Goal: Transaction & Acquisition: Book appointment/travel/reservation

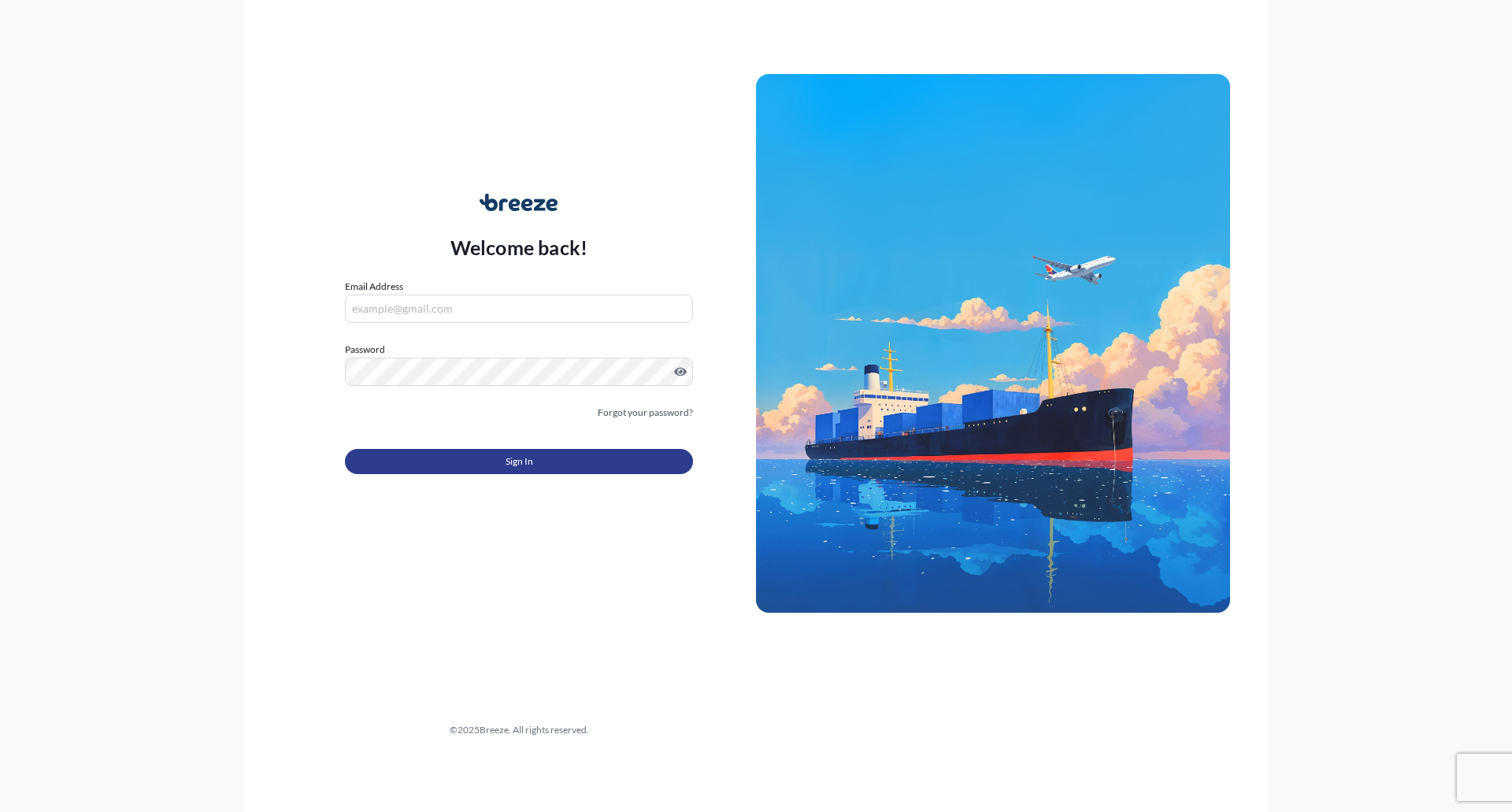
type input "[PERSON_NAME][EMAIL_ADDRESS][PERSON_NAME][DOMAIN_NAME]"
click at [499, 452] on button "Sign In" at bounding box center [519, 461] width 348 height 25
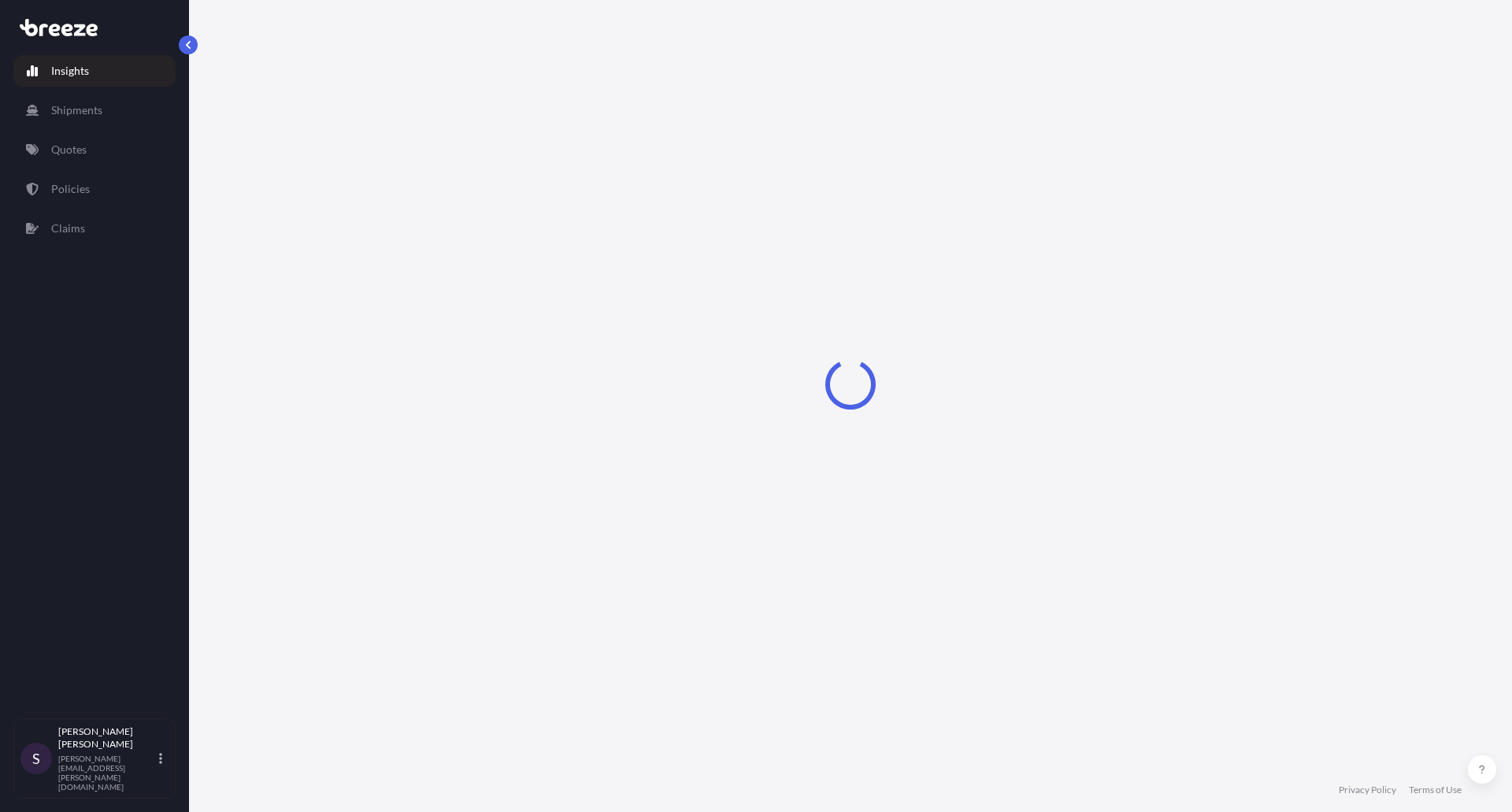
select select "2025"
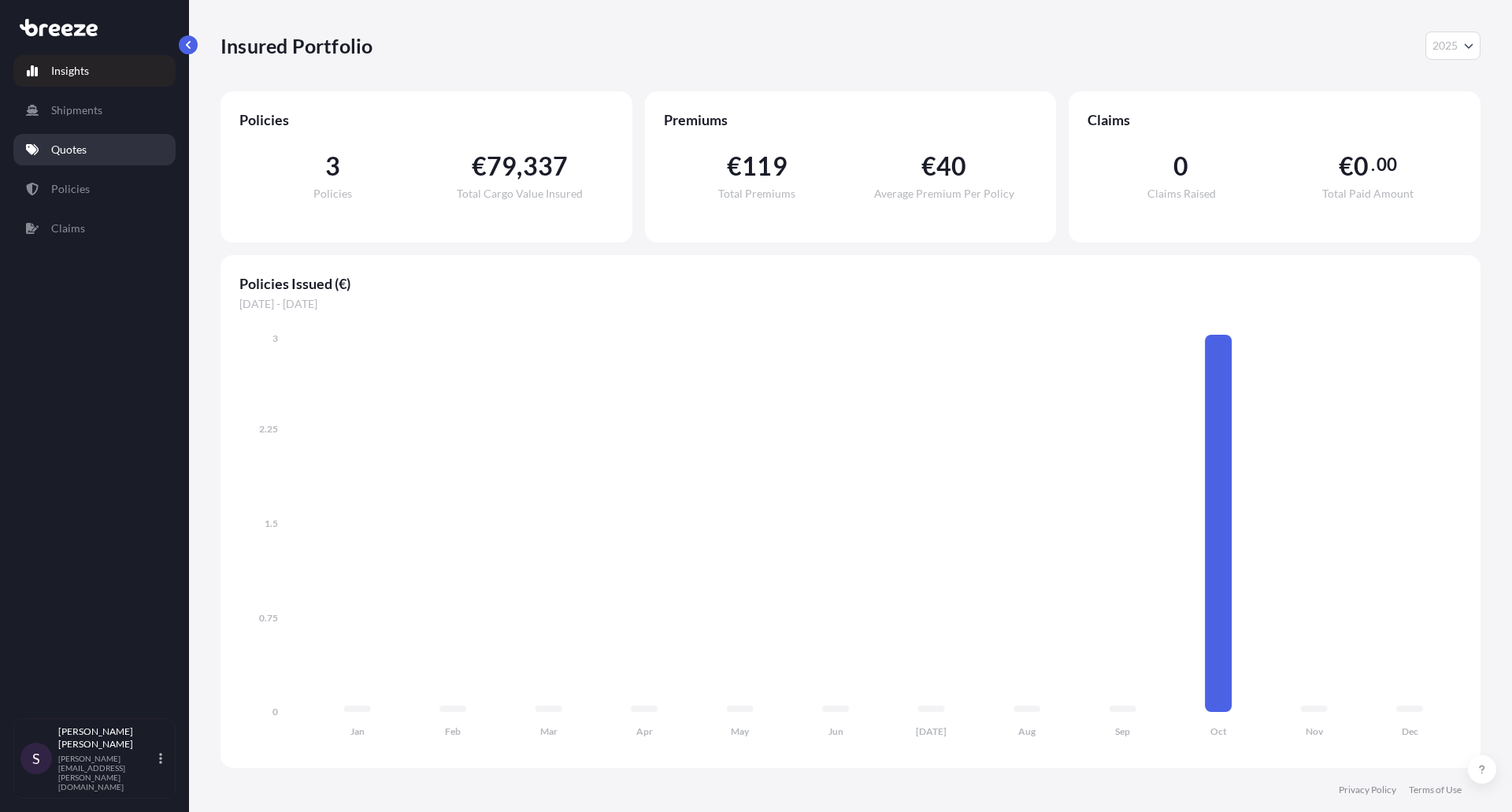
click at [73, 148] on p "Quotes" at bounding box center [68, 150] width 35 height 15
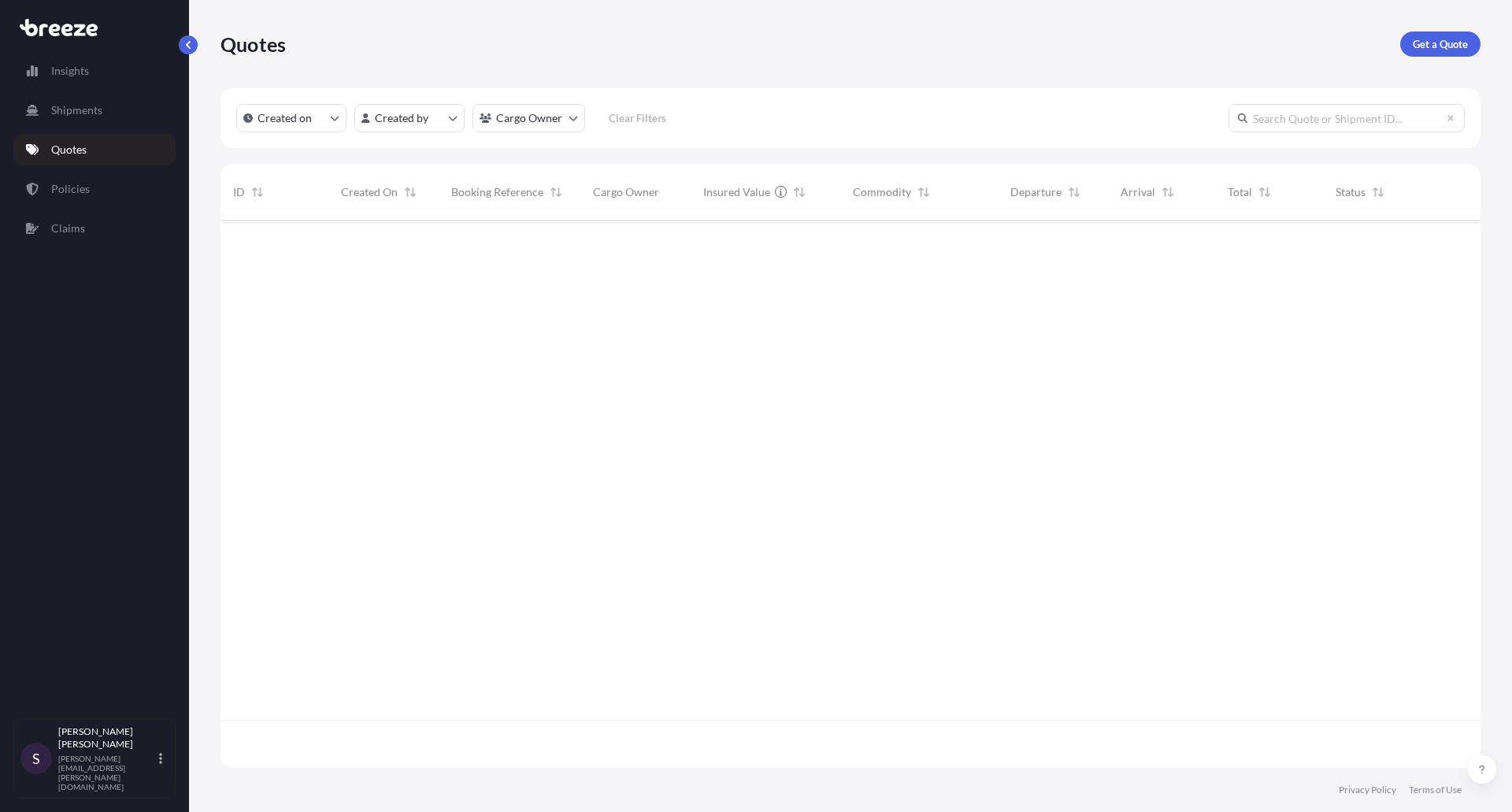
scroll to position [592, 1248]
click at [715, 286] on div at bounding box center [850, 494] width 1260 height 547
click at [1464, 46] on p "Get a Quote" at bounding box center [1441, 44] width 56 height 15
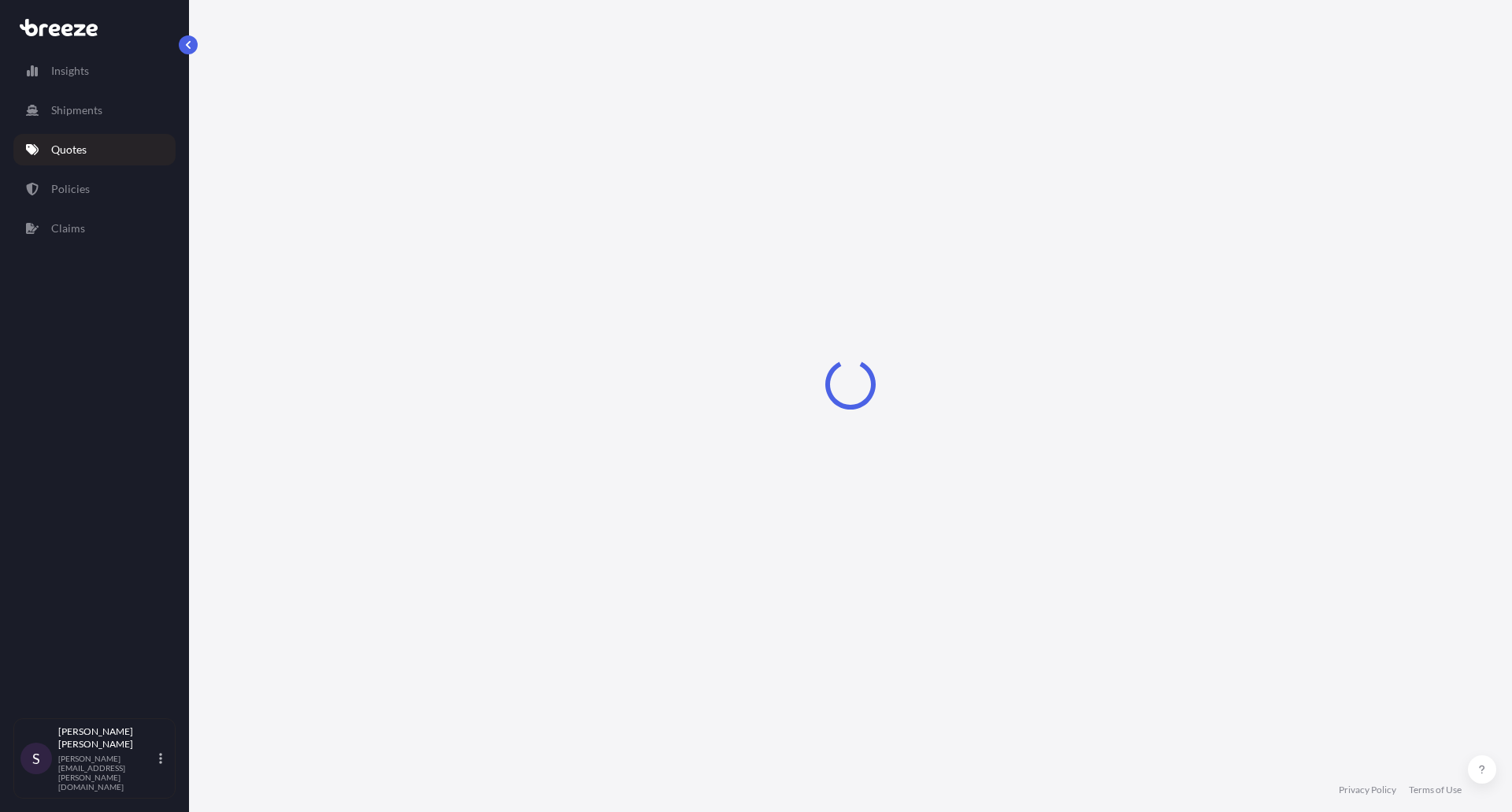
select select "Sea"
select select "1"
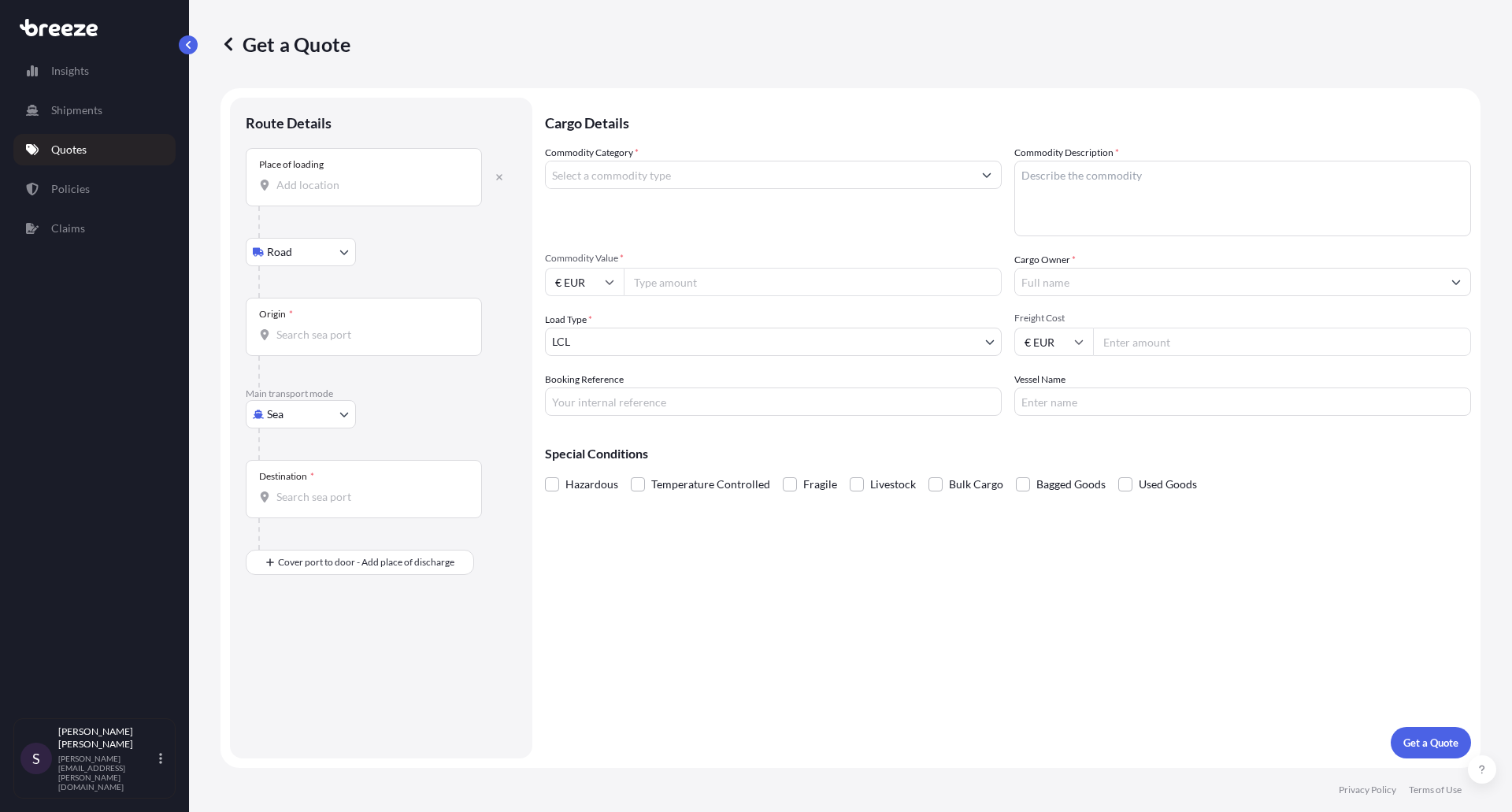
click at [324, 197] on div "Place of loading" at bounding box center [363, 176] width 236 height 58
click at [324, 193] on input "Place of loading" at bounding box center [369, 185] width 186 height 15
type input "S"
type input "U"
type input "\"
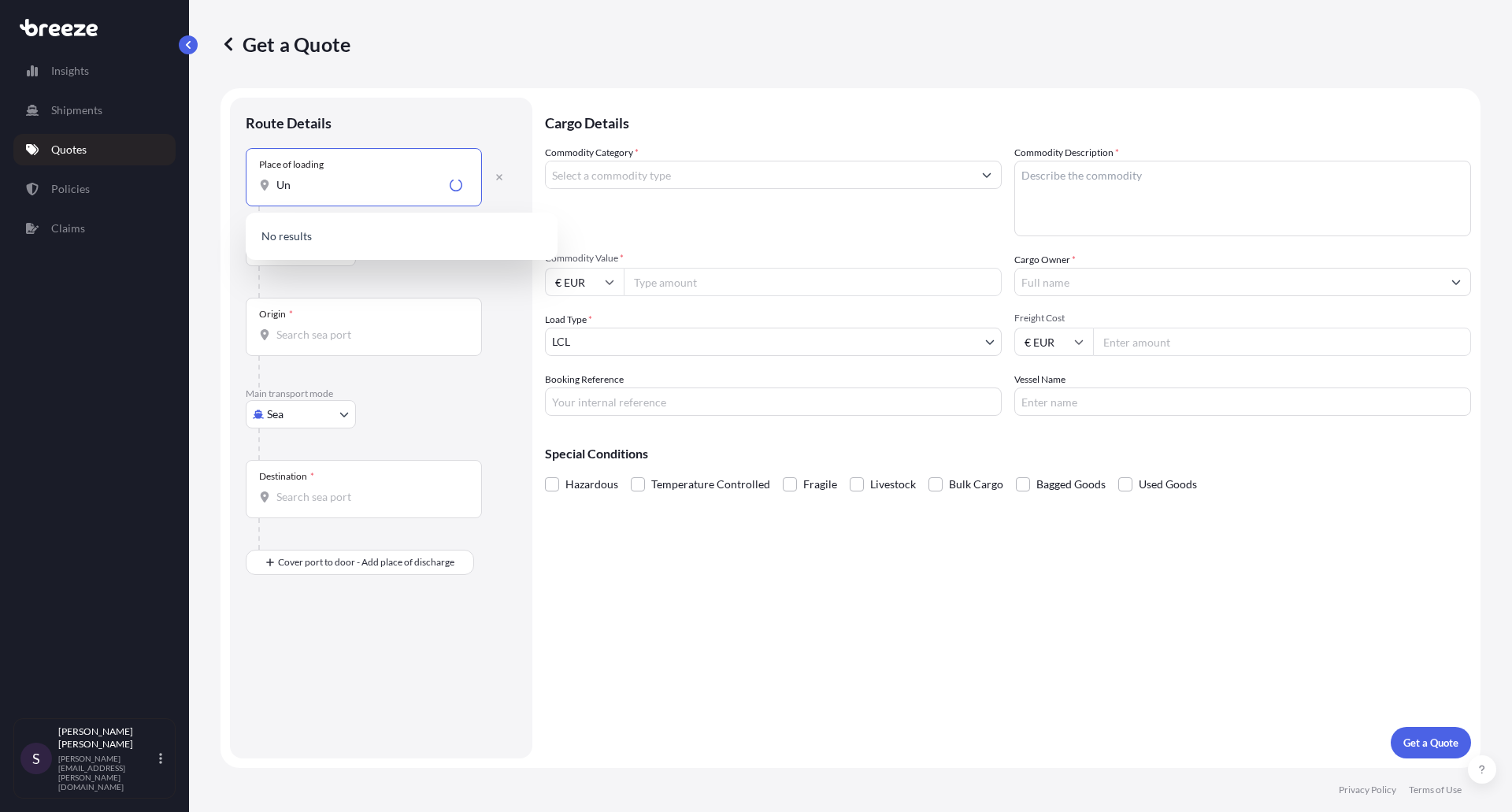
type input "U"
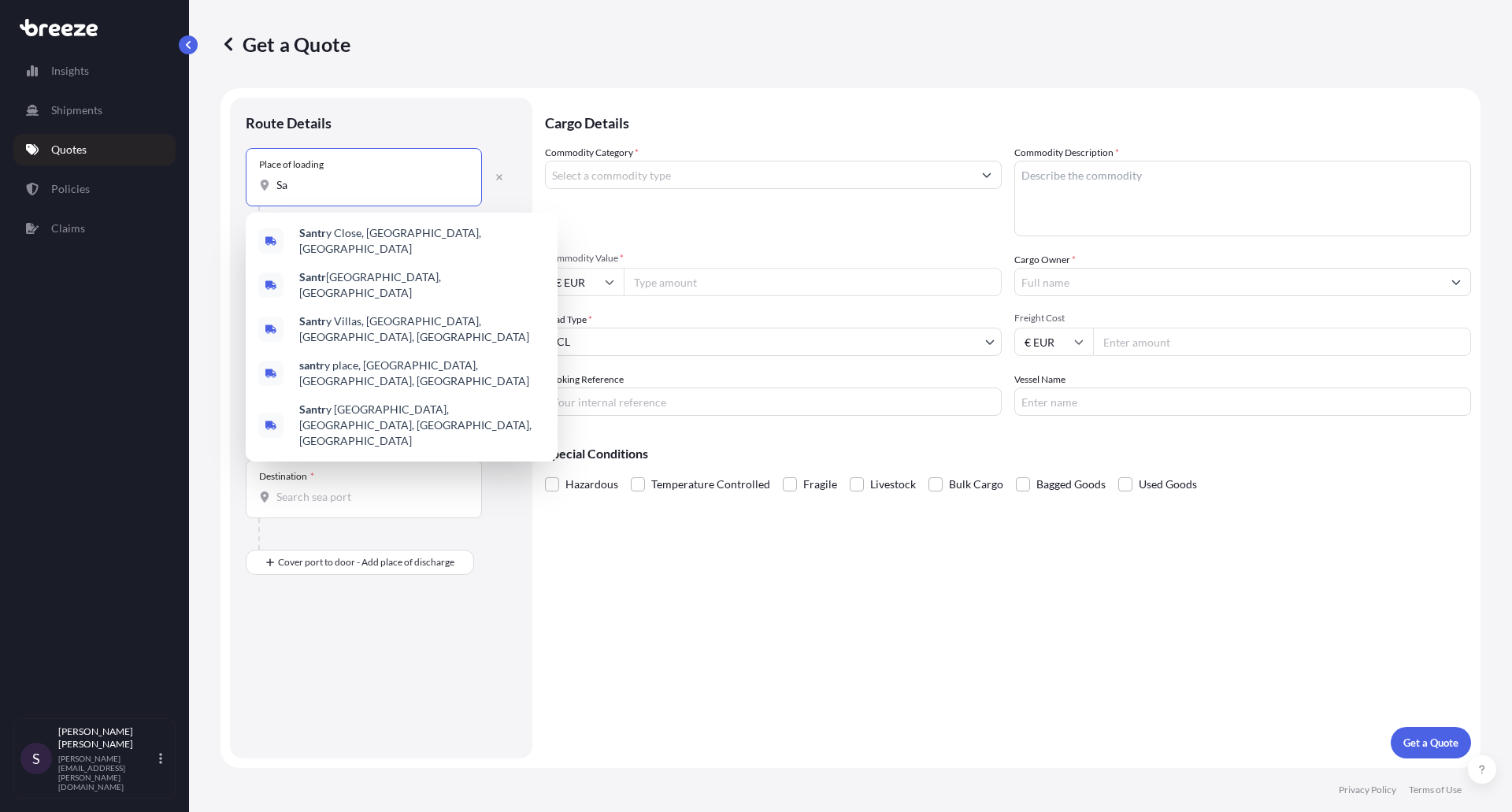
type input "S"
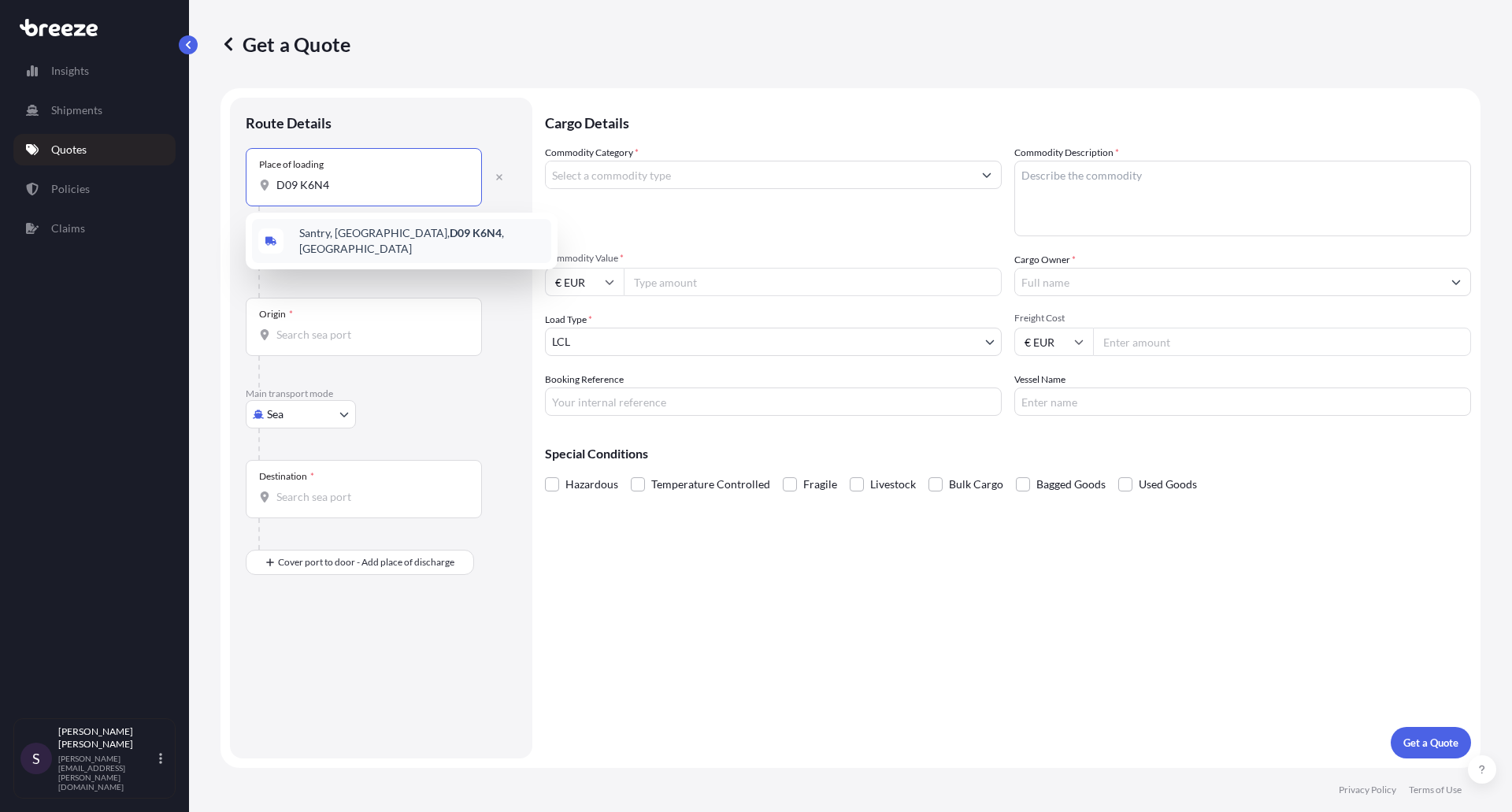
click at [374, 244] on span "[STREET_ADDRESS]" at bounding box center [422, 241] width 245 height 32
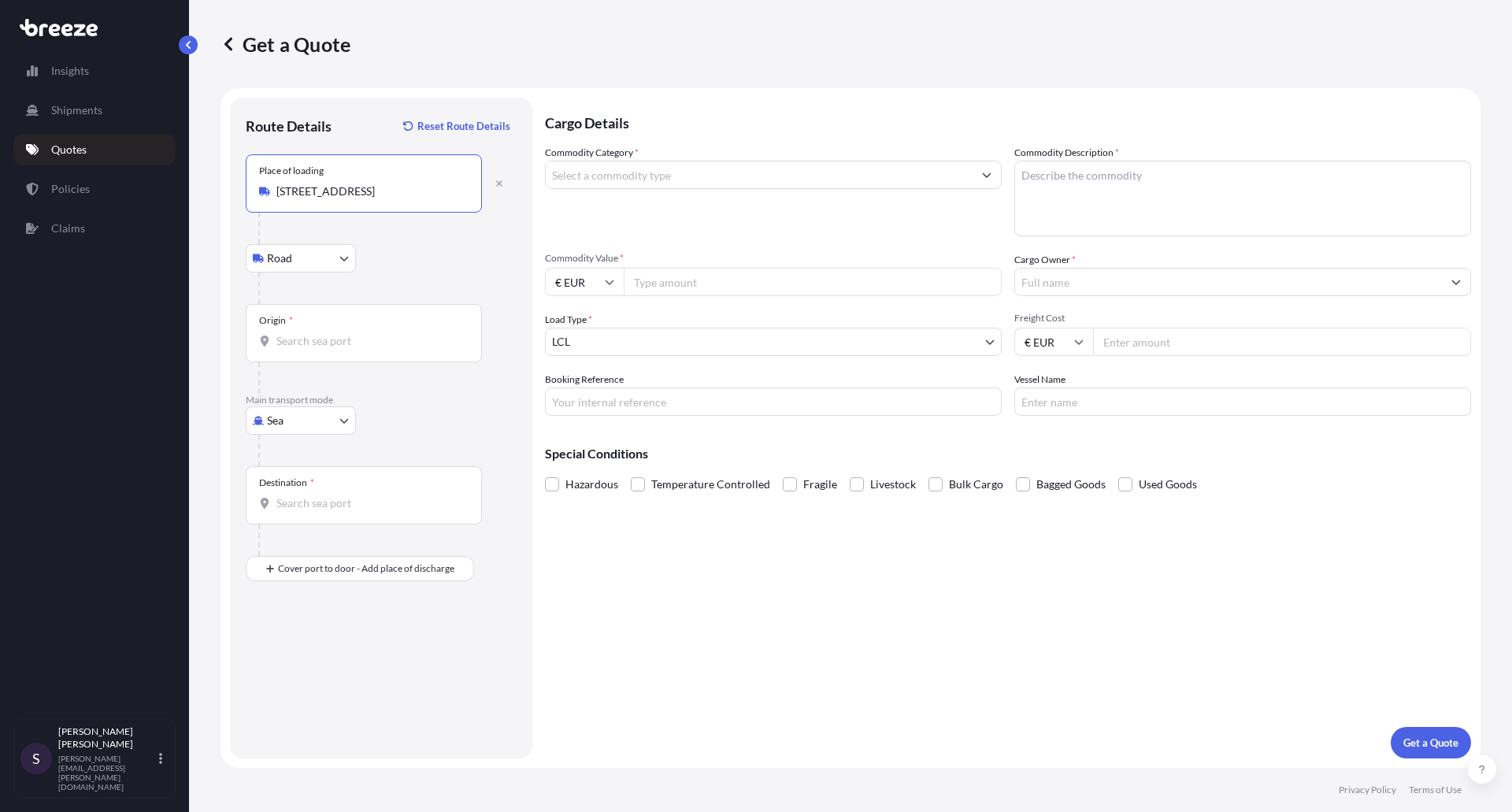
type input "[STREET_ADDRESS]"
click at [337, 267] on body "0 options available. 5 options available. 4 options available. 0 options availa…" at bounding box center [756, 406] width 1512 height 812
click at [374, 198] on input "[STREET_ADDRESS]" at bounding box center [369, 191] width 186 height 15
click at [504, 180] on button "button" at bounding box center [500, 183] width 35 height 25
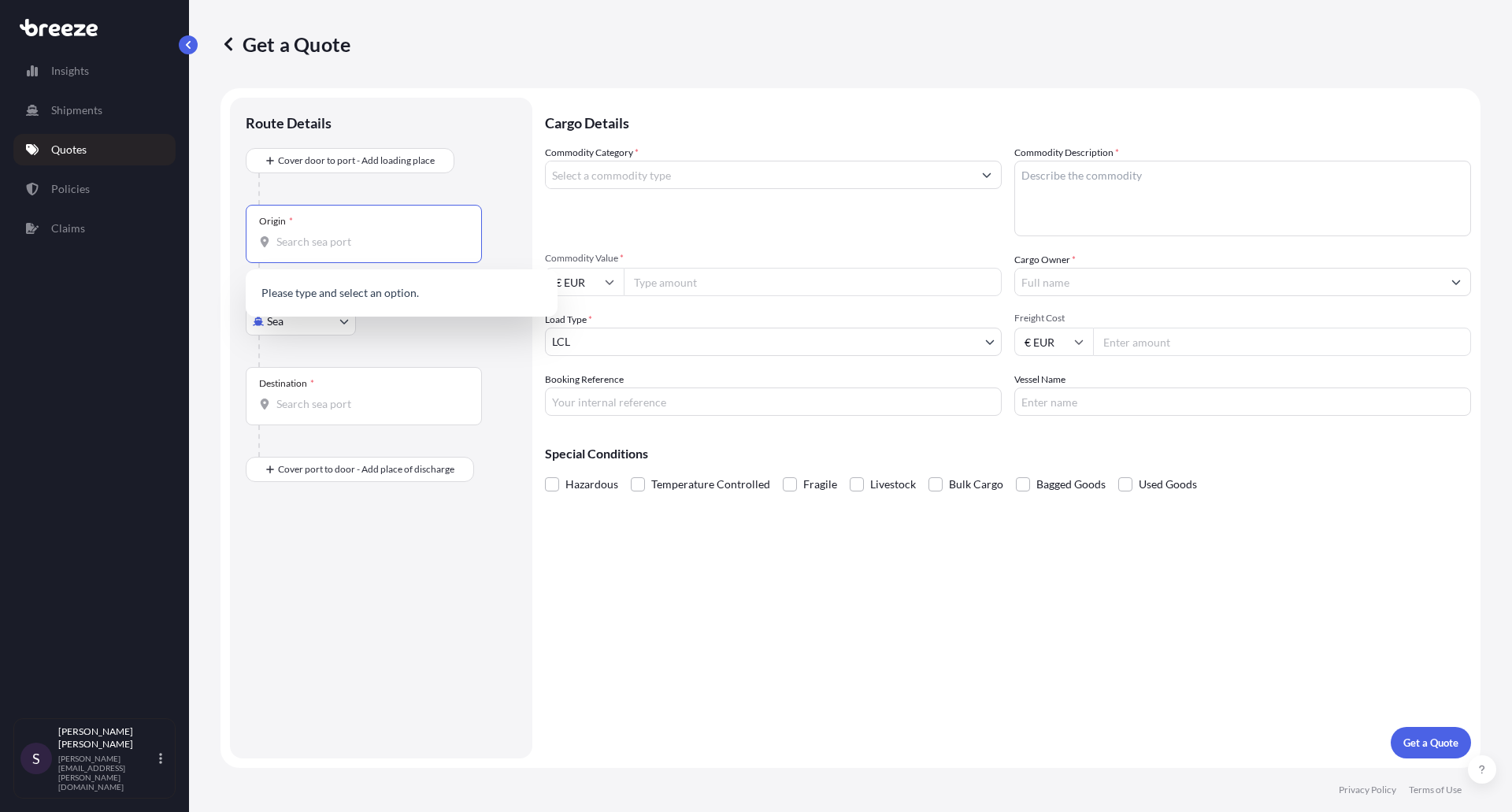
click at [315, 237] on input "Origin *" at bounding box center [369, 242] width 186 height 15
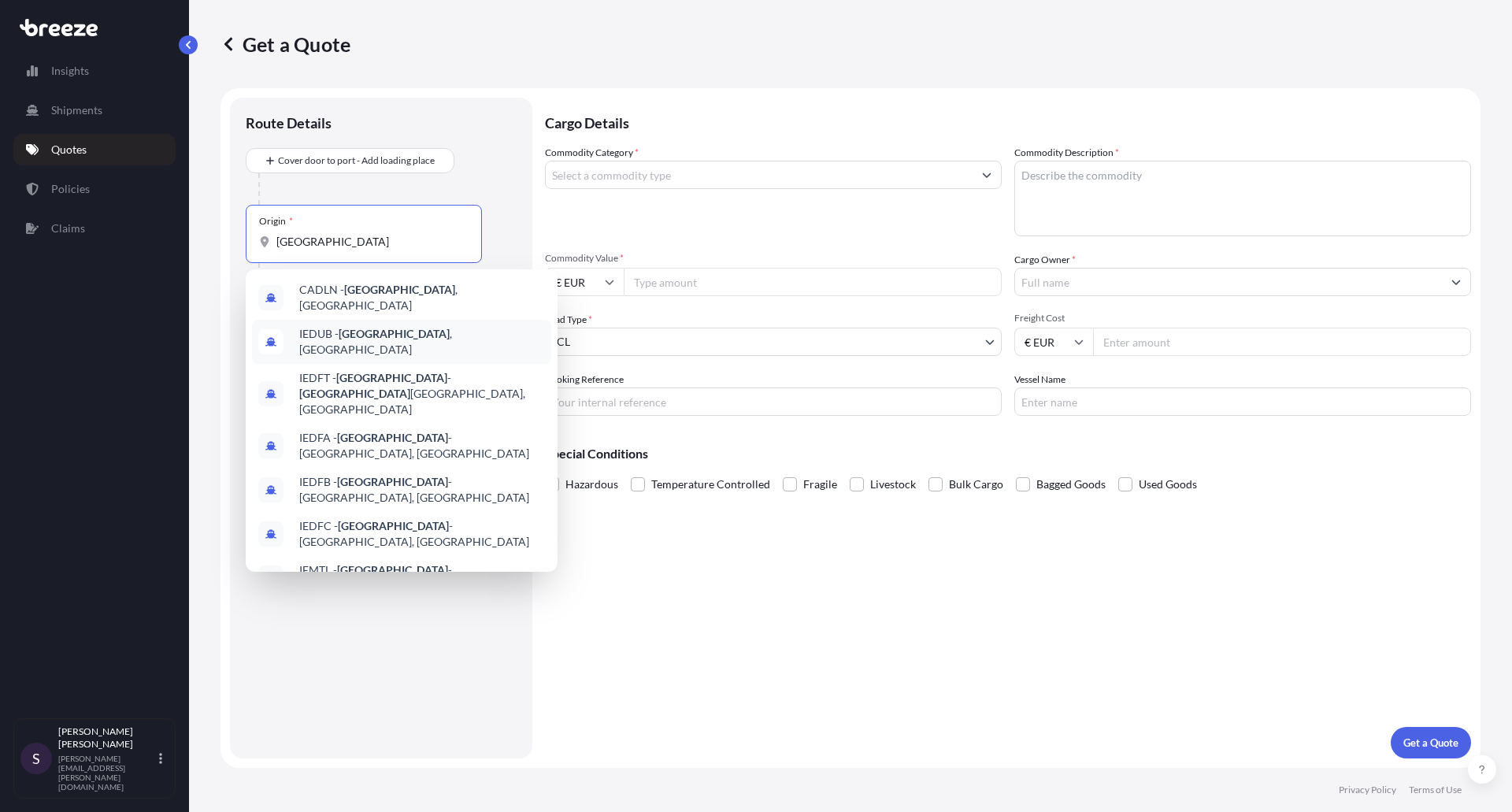
click at [338, 329] on span "IEDUB - [GEOGRAPHIC_DATA] , [GEOGRAPHIC_DATA]" at bounding box center [422, 341] width 245 height 32
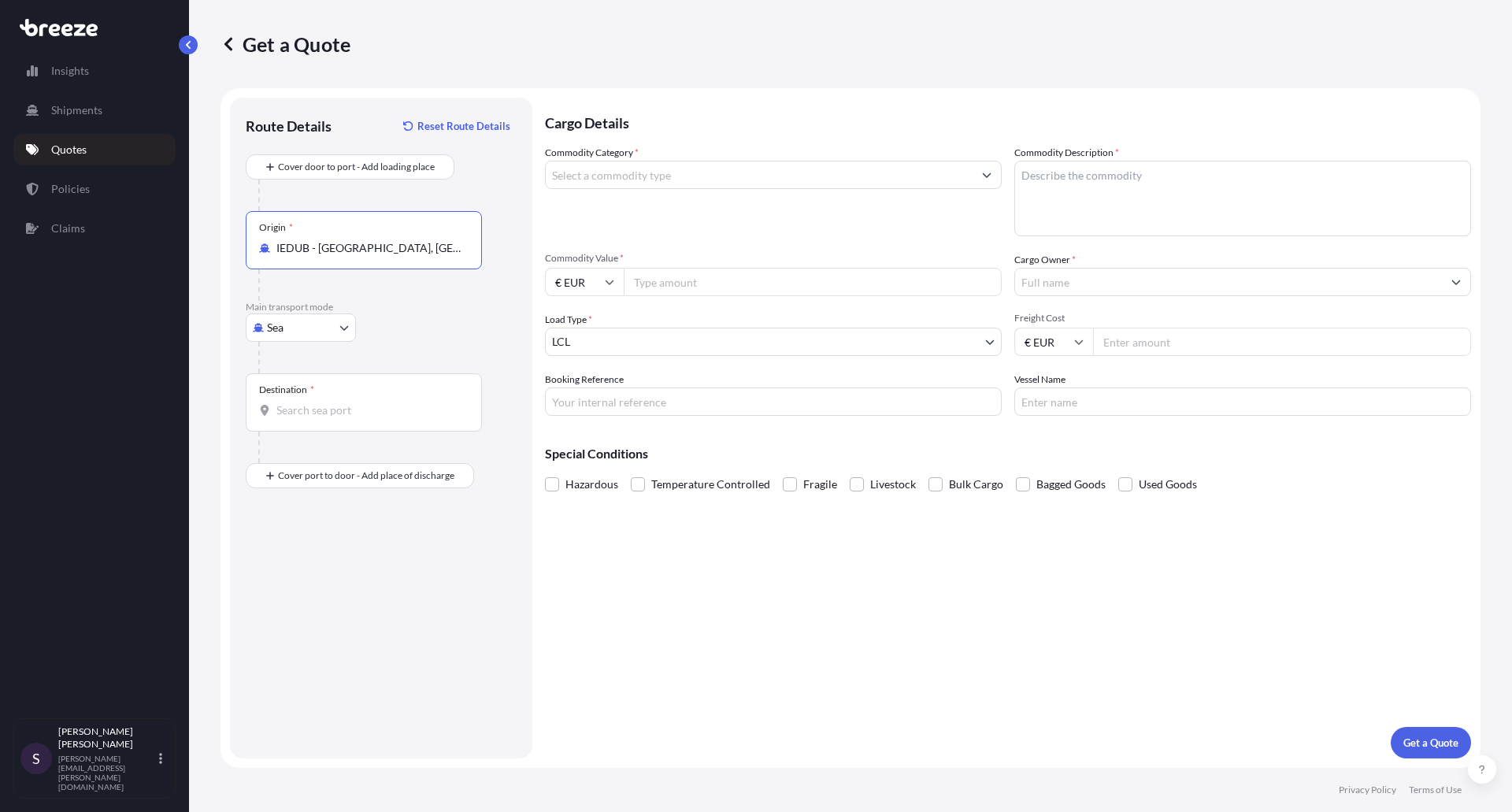
click at [329, 244] on input "IEDUB - [GEOGRAPHIC_DATA], [GEOGRAPHIC_DATA]" at bounding box center [369, 248] width 186 height 15
click at [396, 247] on input "IEDUB - [GEOGRAPHIC_DATA], [GEOGRAPHIC_DATA]" at bounding box center [369, 248] width 186 height 15
type input "IEDUB - [GEOGRAPHIC_DATA], [GEOGRAPHIC_DATA]"
click at [340, 406] on input "Destination *" at bounding box center [369, 410] width 186 height 15
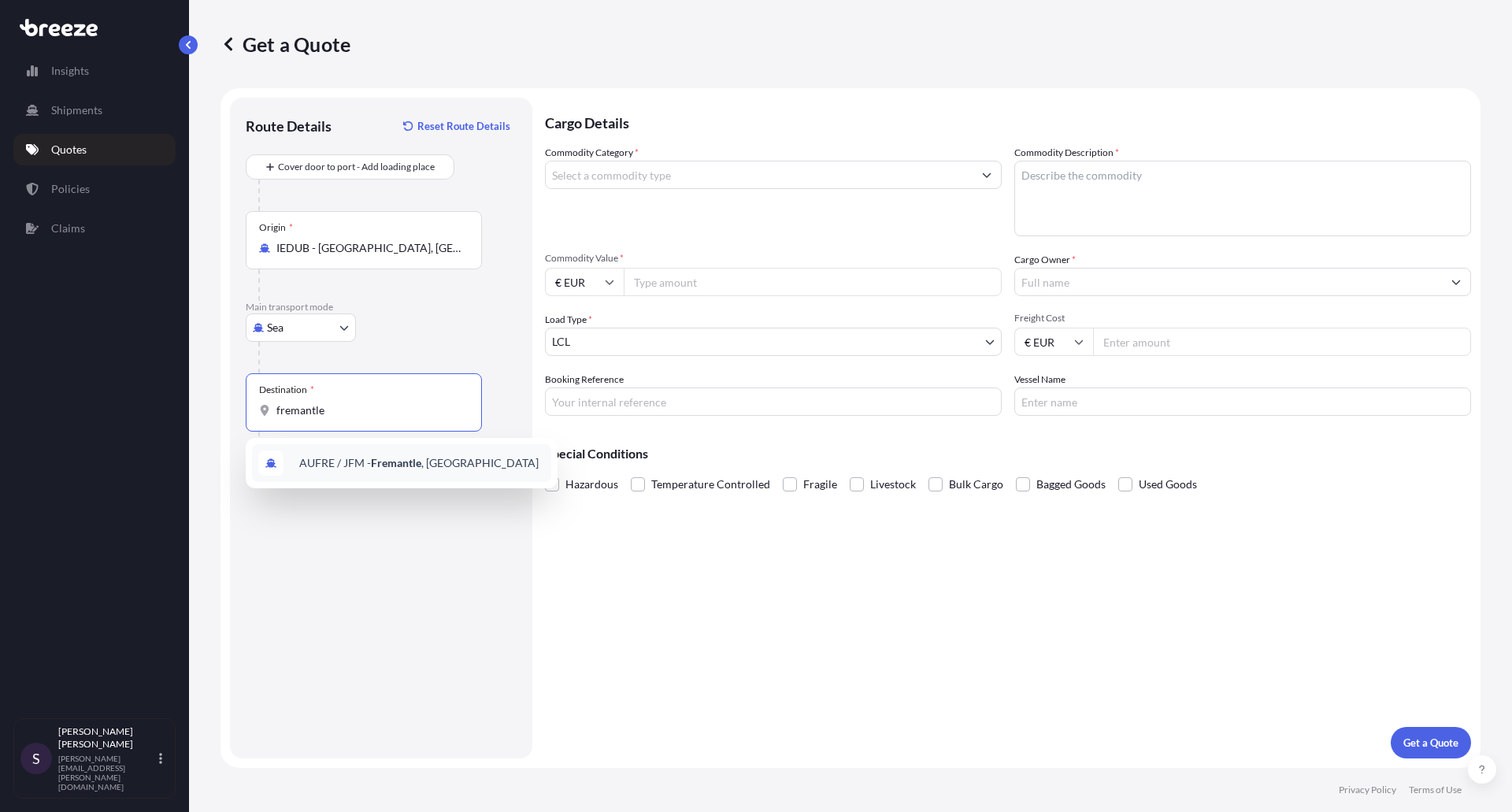
click at [315, 469] on span "AUFRE / JFM - Fremantle , [GEOGRAPHIC_DATA]" at bounding box center [419, 463] width 240 height 15
type input "AUFRE / JFM - Fremantle, [GEOGRAPHIC_DATA]"
click at [636, 186] on input "Commodity Category *" at bounding box center [758, 175] width 427 height 29
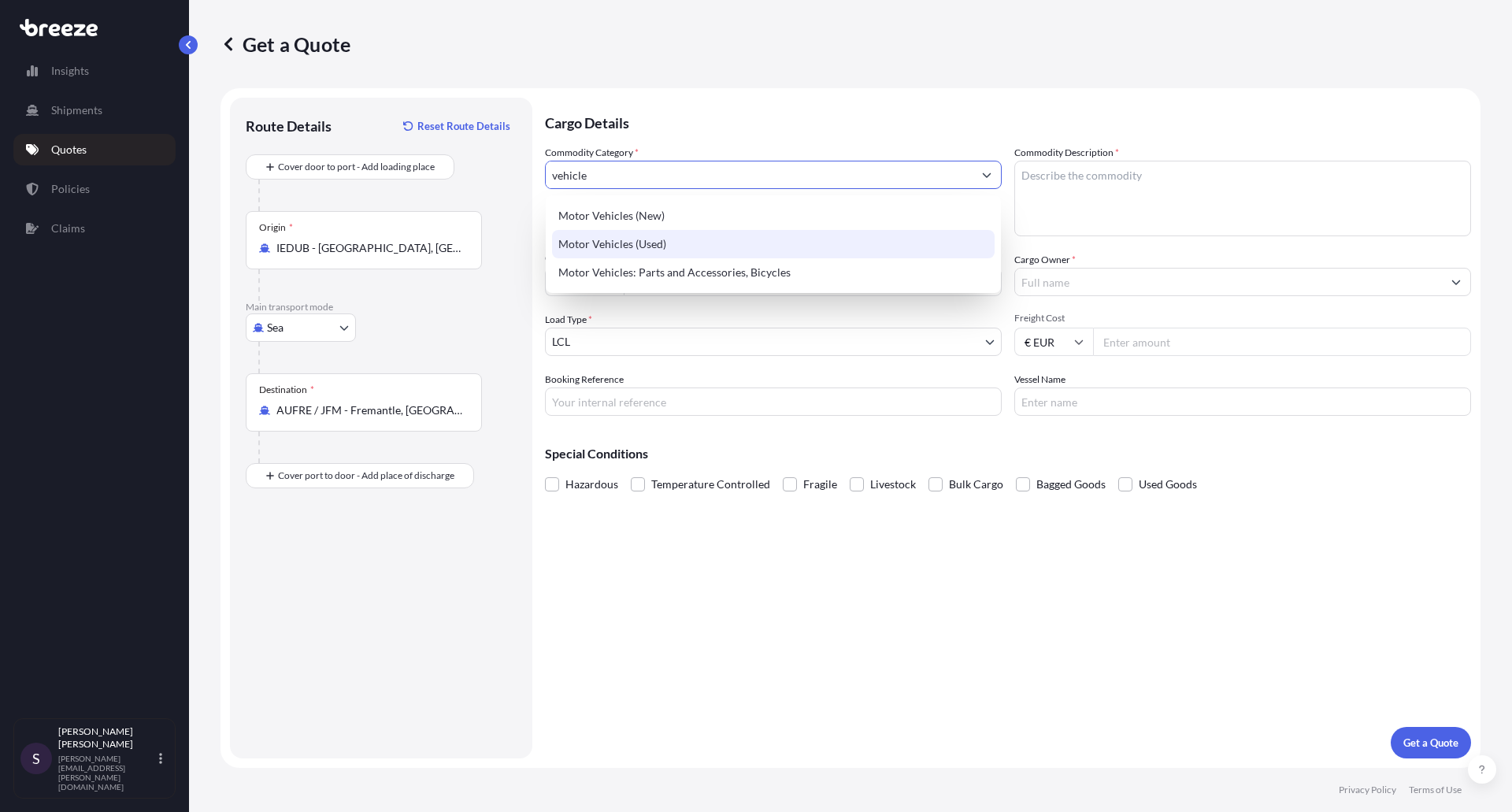
click at [608, 243] on div "Motor Vehicles (Used)" at bounding box center [774, 244] width 443 height 29
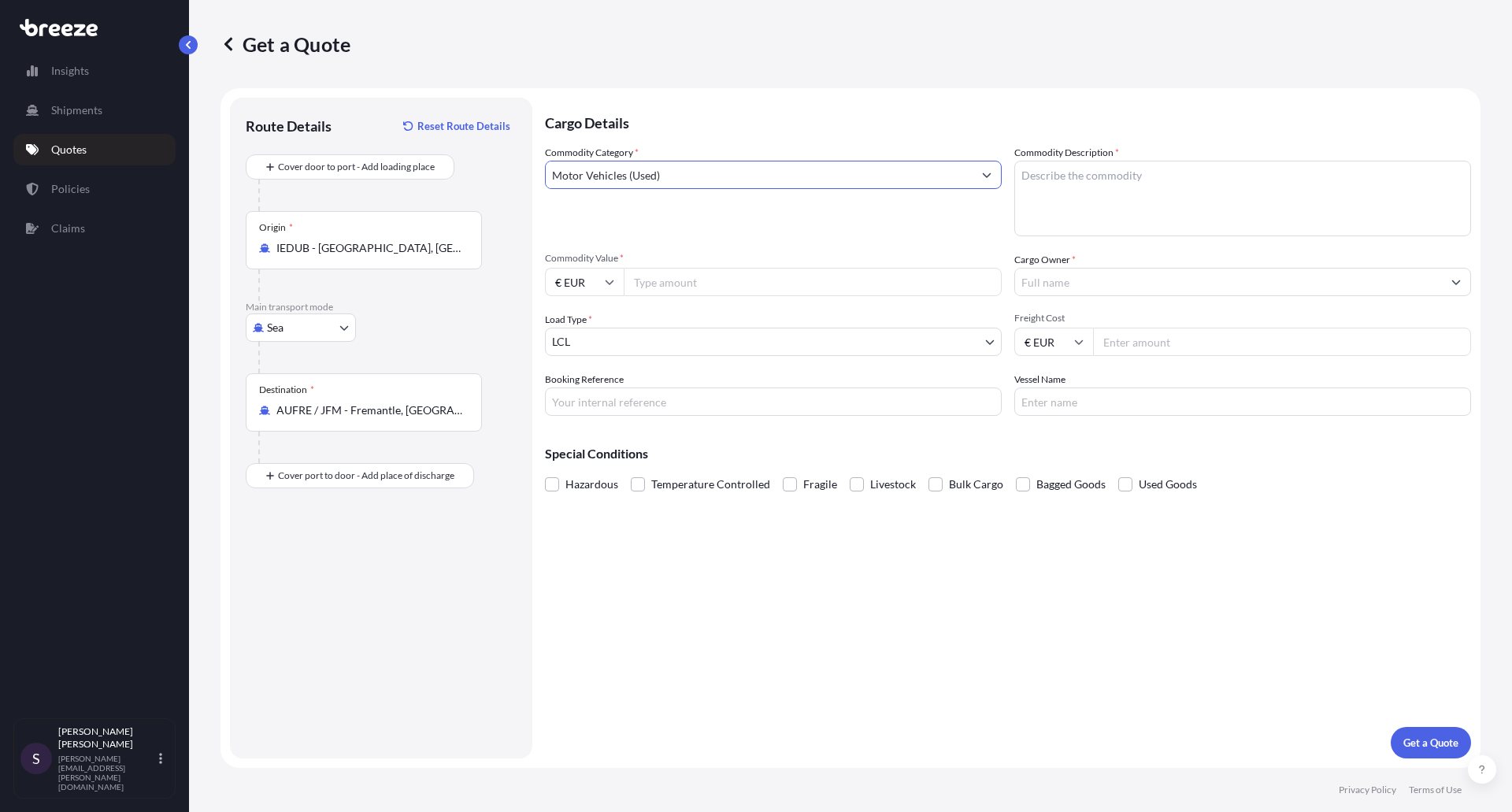
type input "Motor Vehicles (Used)"
click at [1070, 174] on textarea "Commodity Description *" at bounding box center [1243, 198] width 456 height 76
type textarea "1992 Nissan Skyline"
click at [770, 298] on div "Commodity Category * Motor Vehicles (Used) Commodity Description * 1992 Nissan …" at bounding box center [1009, 280] width 926 height 271
click at [724, 278] on input "Commodity Value *" at bounding box center [813, 282] width 378 height 29
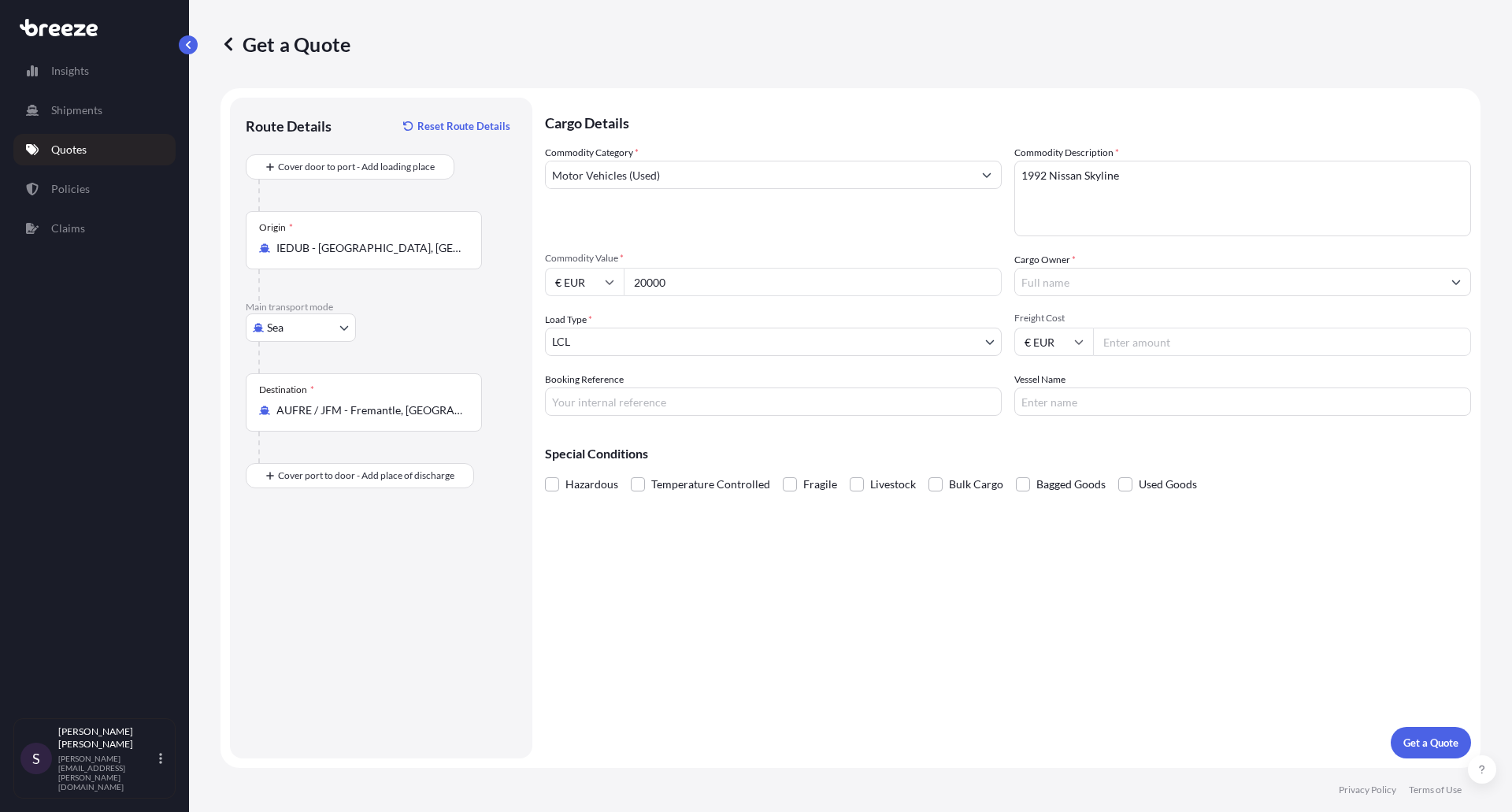
type input "20000"
click at [1083, 277] on input "Cargo Owner *" at bounding box center [1228, 282] width 427 height 29
type input "[PERSON_NAME]"
click at [902, 335] on body "2 options available. 0 options available. Insights Shipments Quotes Policies Cl…" at bounding box center [756, 406] width 1512 height 812
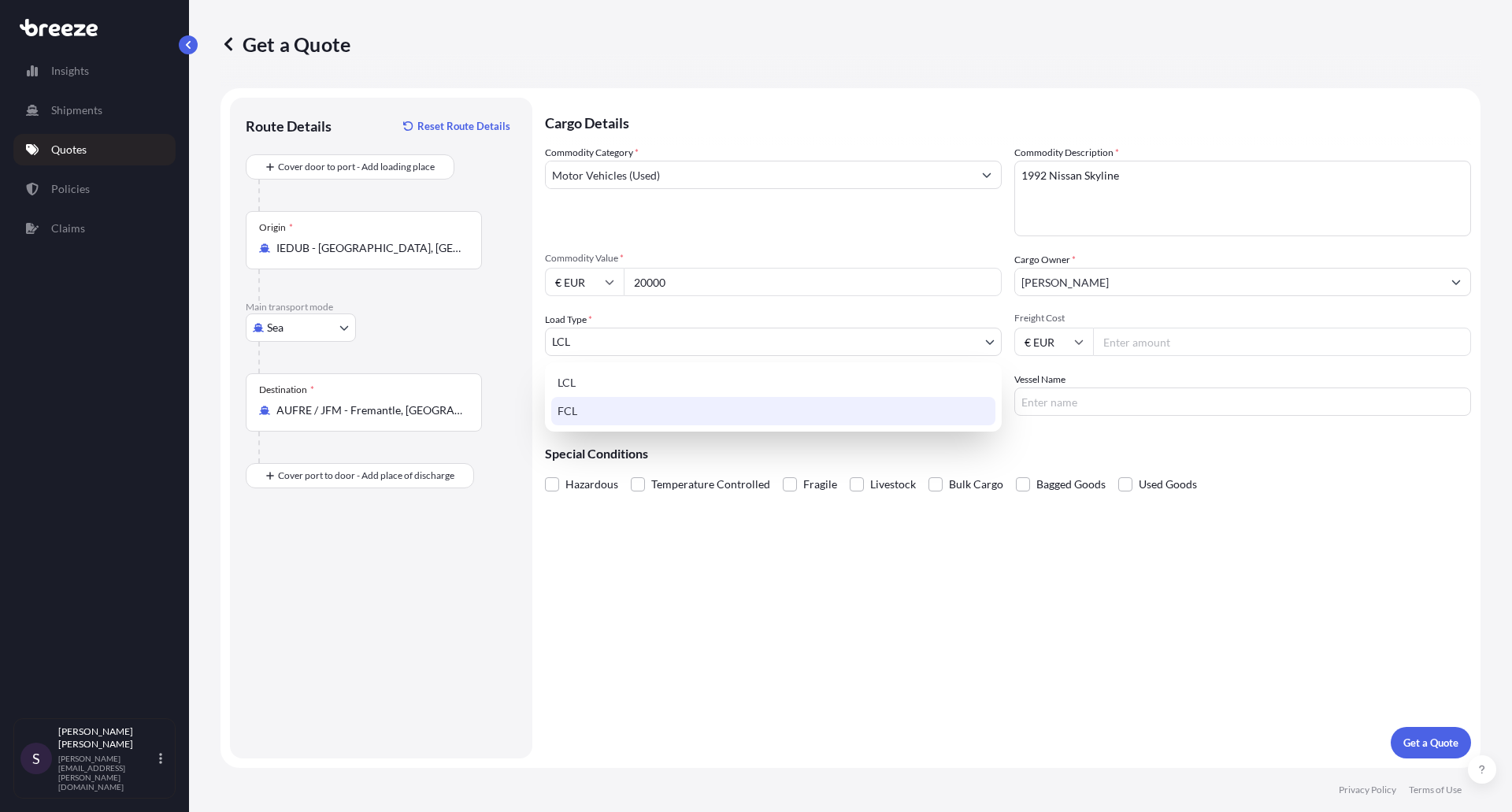
click at [704, 402] on div "FCL" at bounding box center [773, 411] width 444 height 29
select select "2"
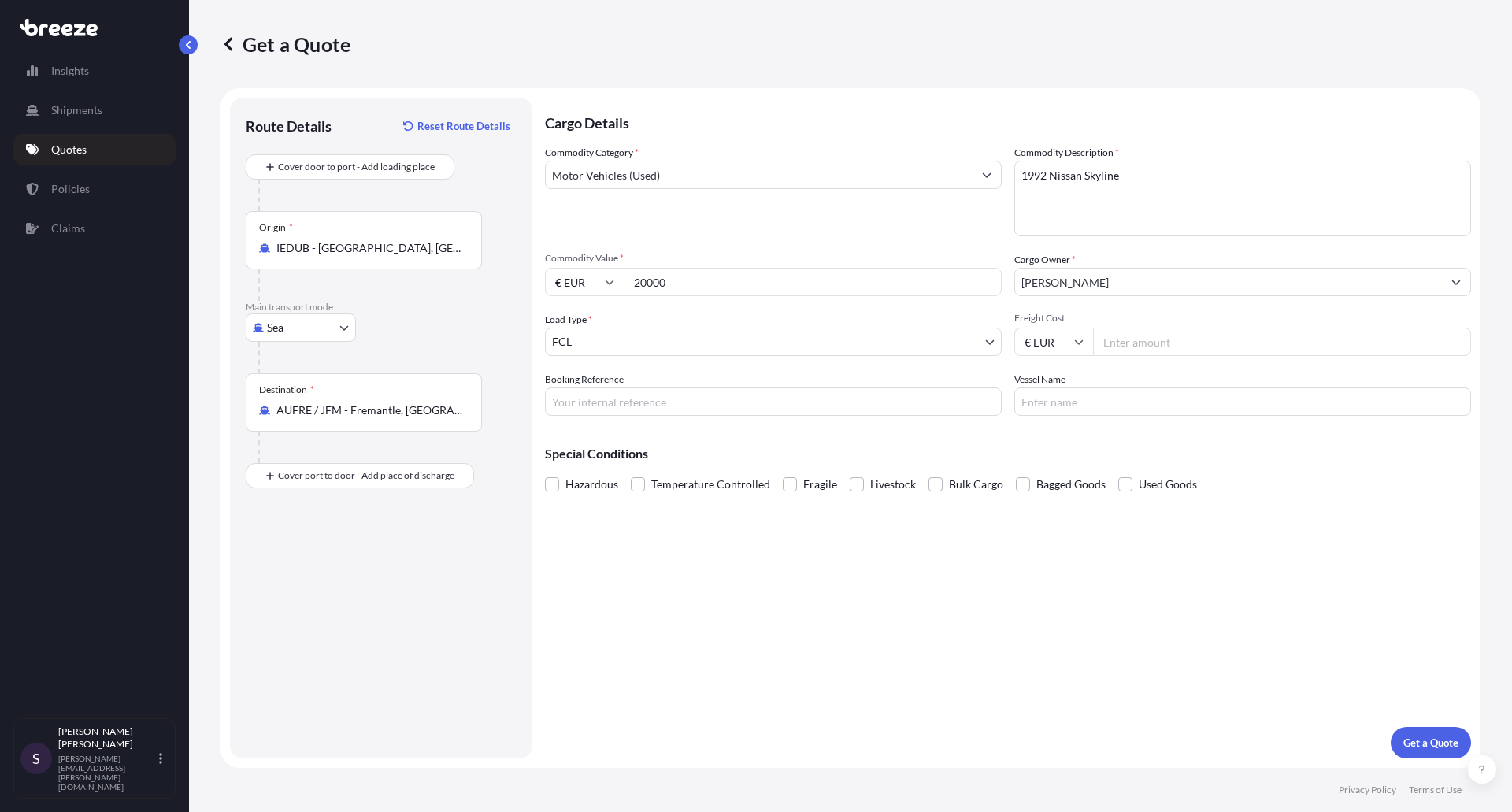
click at [1114, 355] on input "Freight Cost" at bounding box center [1282, 342] width 378 height 29
type input "2640"
click at [685, 413] on input "Booking Reference" at bounding box center [774, 402] width 456 height 29
click at [1410, 745] on p "Get a Quote" at bounding box center [1431, 742] width 56 height 15
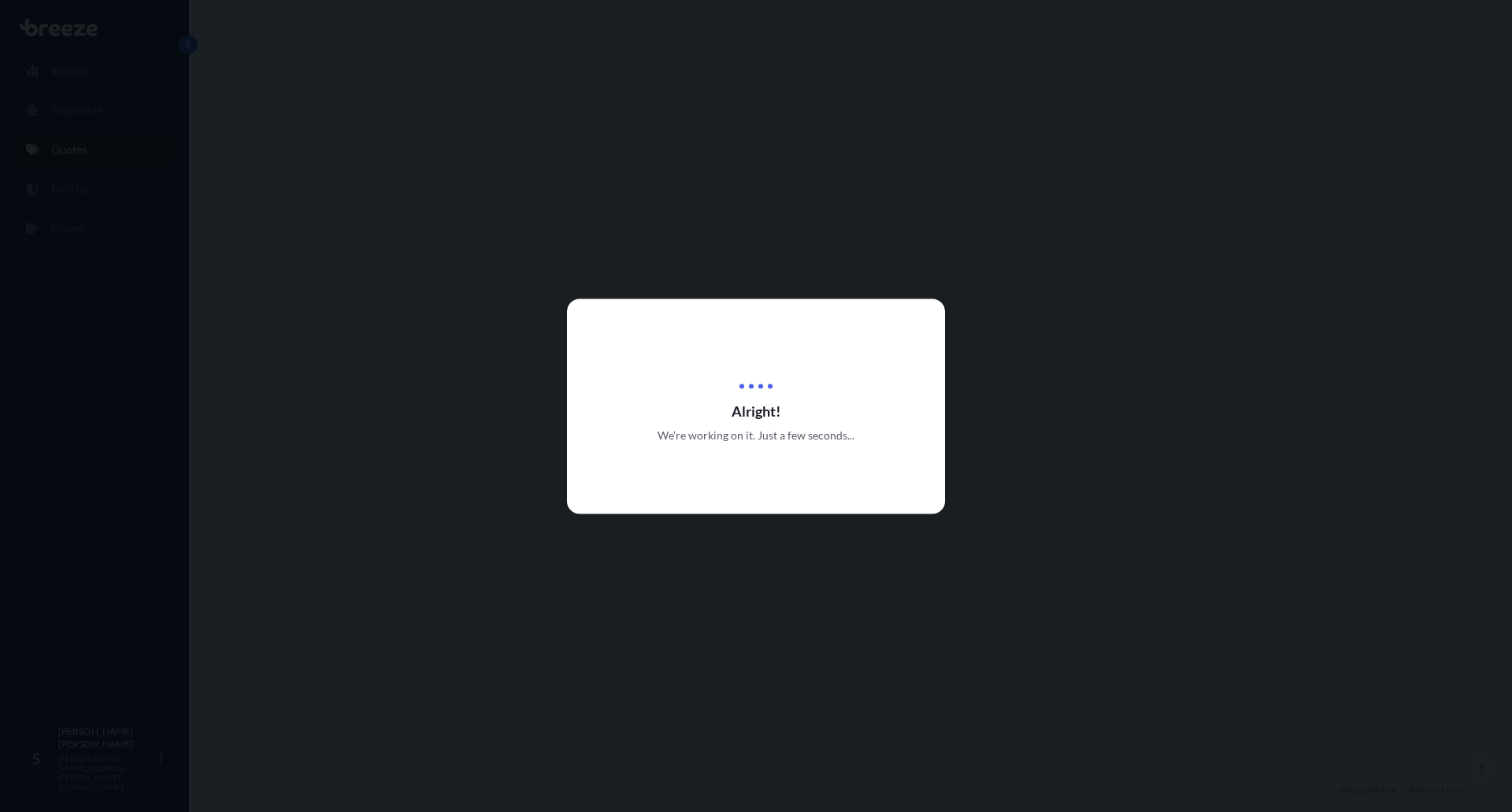
select select "Sea"
select select "2"
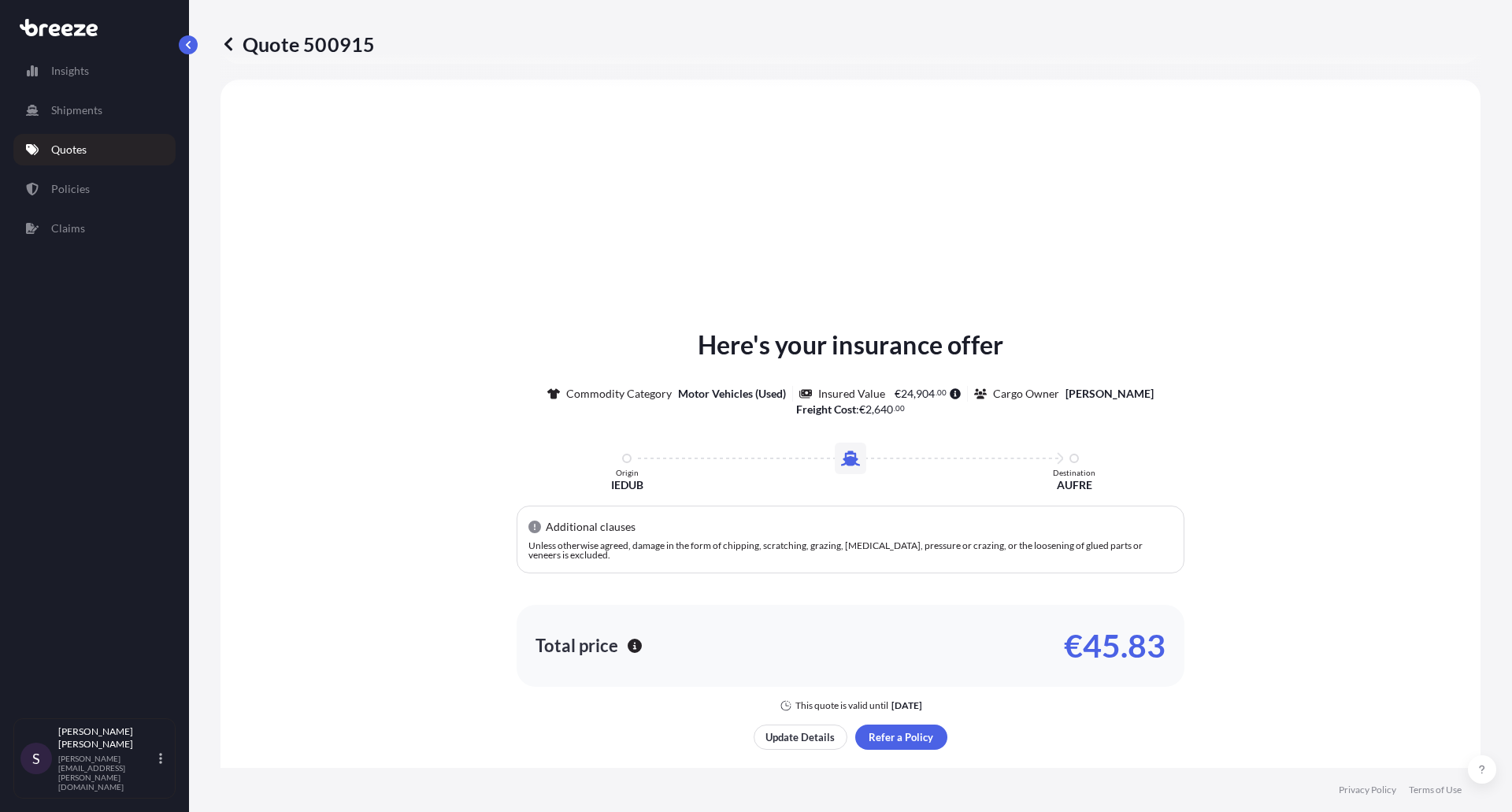
scroll to position [475, 0]
click at [950, 390] on span "€ 24 , 904 . 00" at bounding box center [926, 393] width 70 height 12
click at [957, 391] on icon at bounding box center [956, 393] width 12 height 12
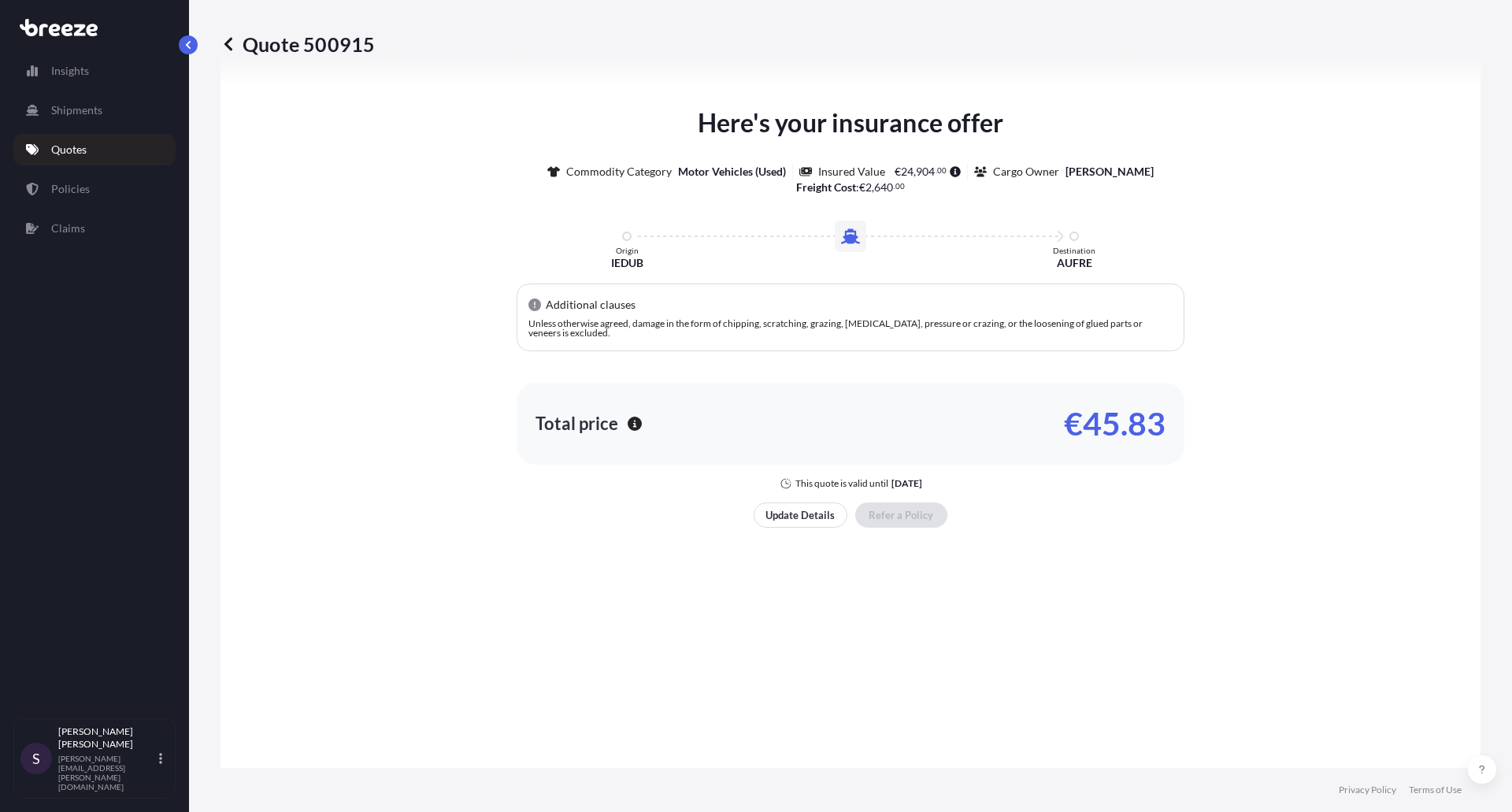
scroll to position [984, 0]
select select "1"
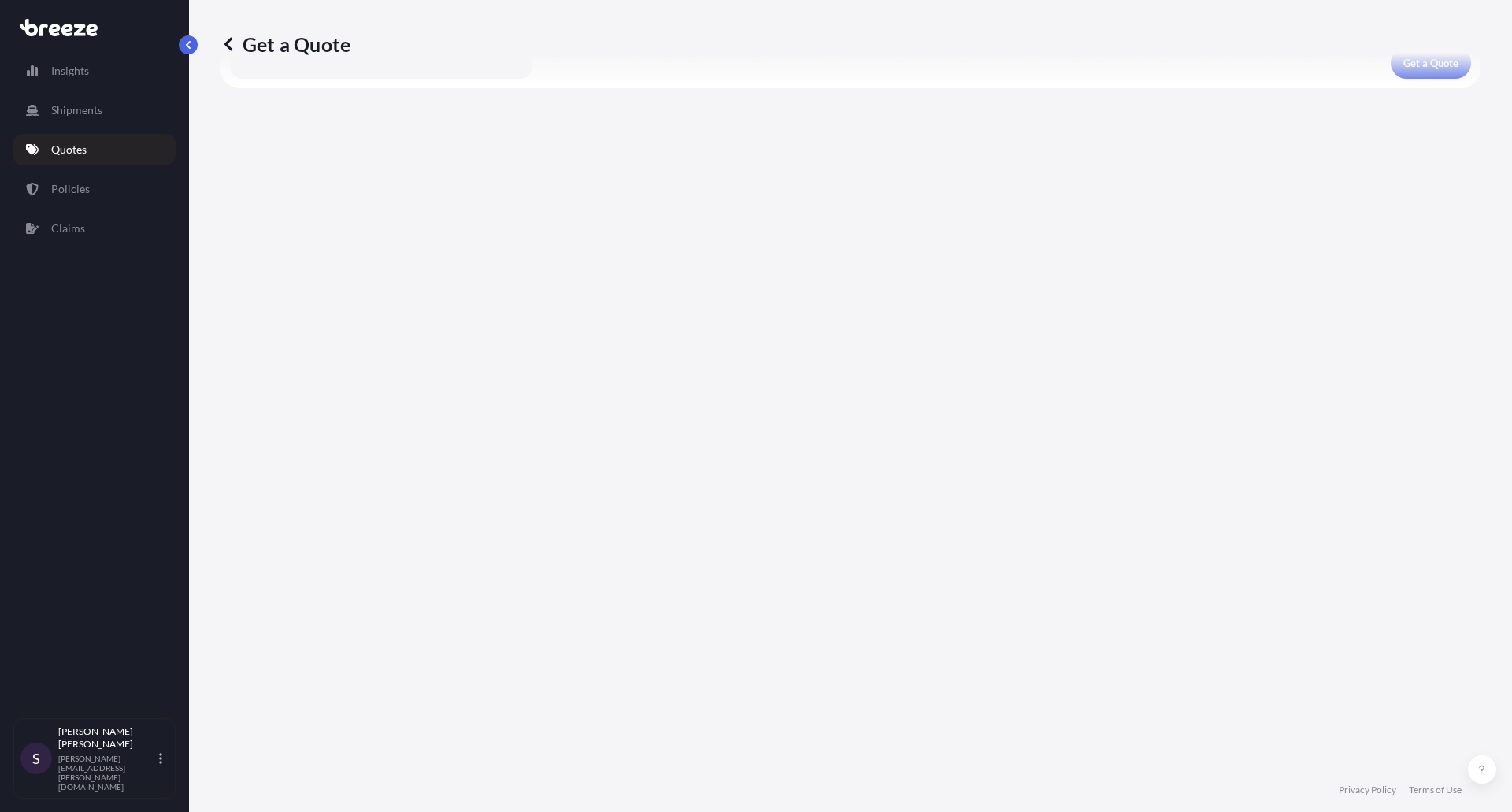
scroll to position [680, 0]
click at [77, 154] on p "Quotes" at bounding box center [68, 150] width 35 height 15
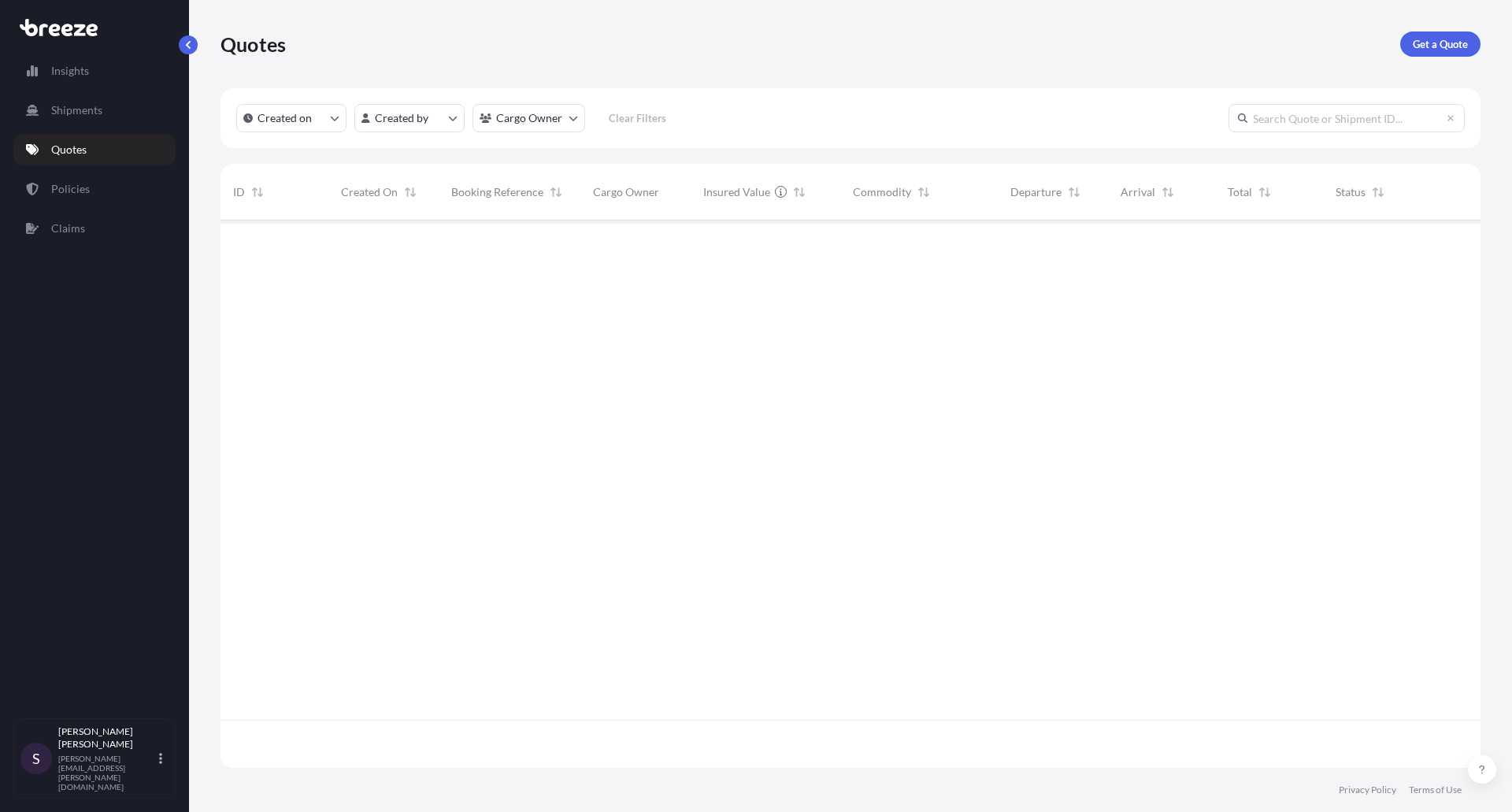
scroll to position [545, 1248]
click at [322, 257] on div "500915" at bounding box center [274, 246] width 108 height 53
select select "Sea"
select select "2"
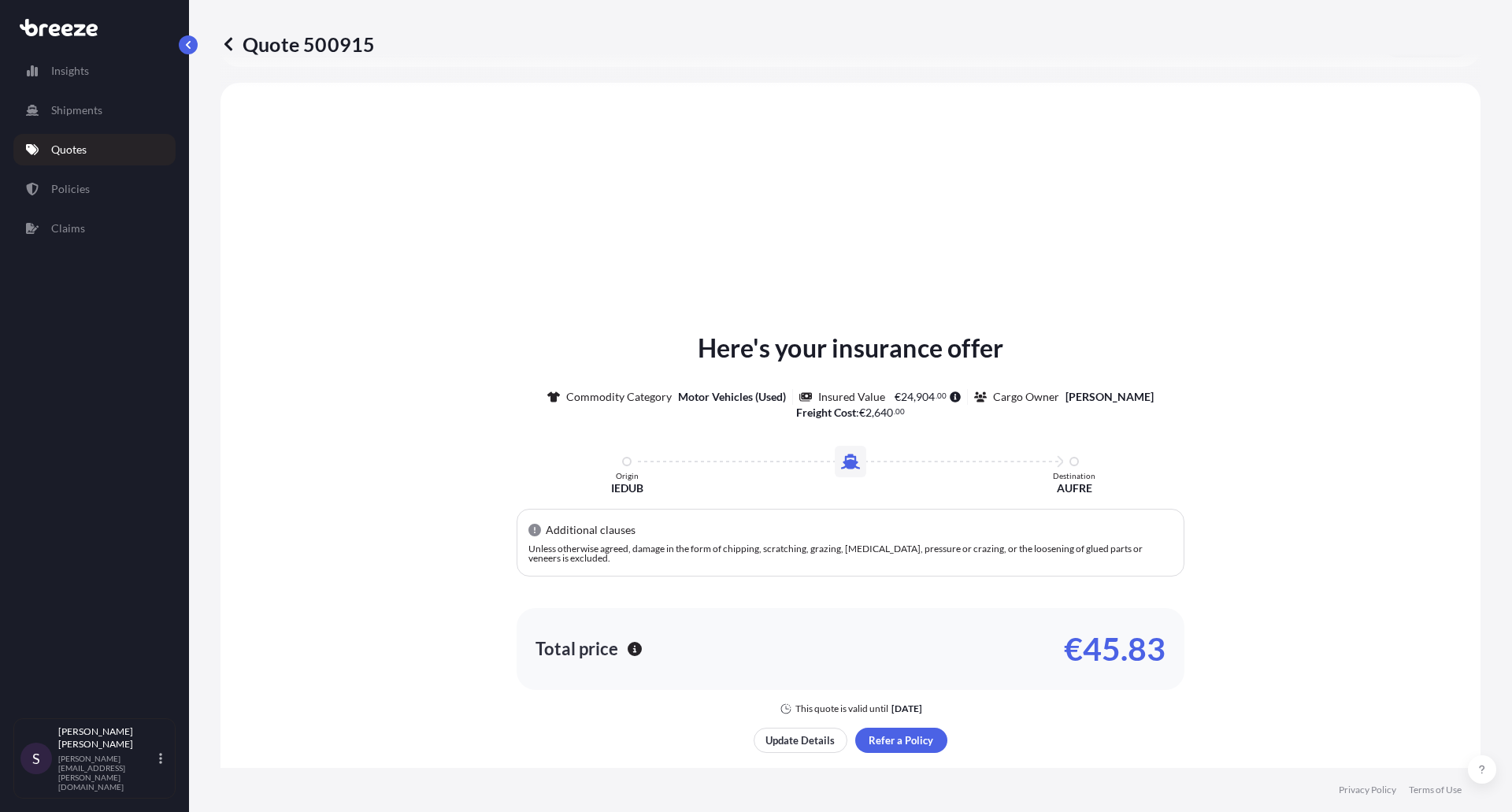
scroll to position [475, 0]
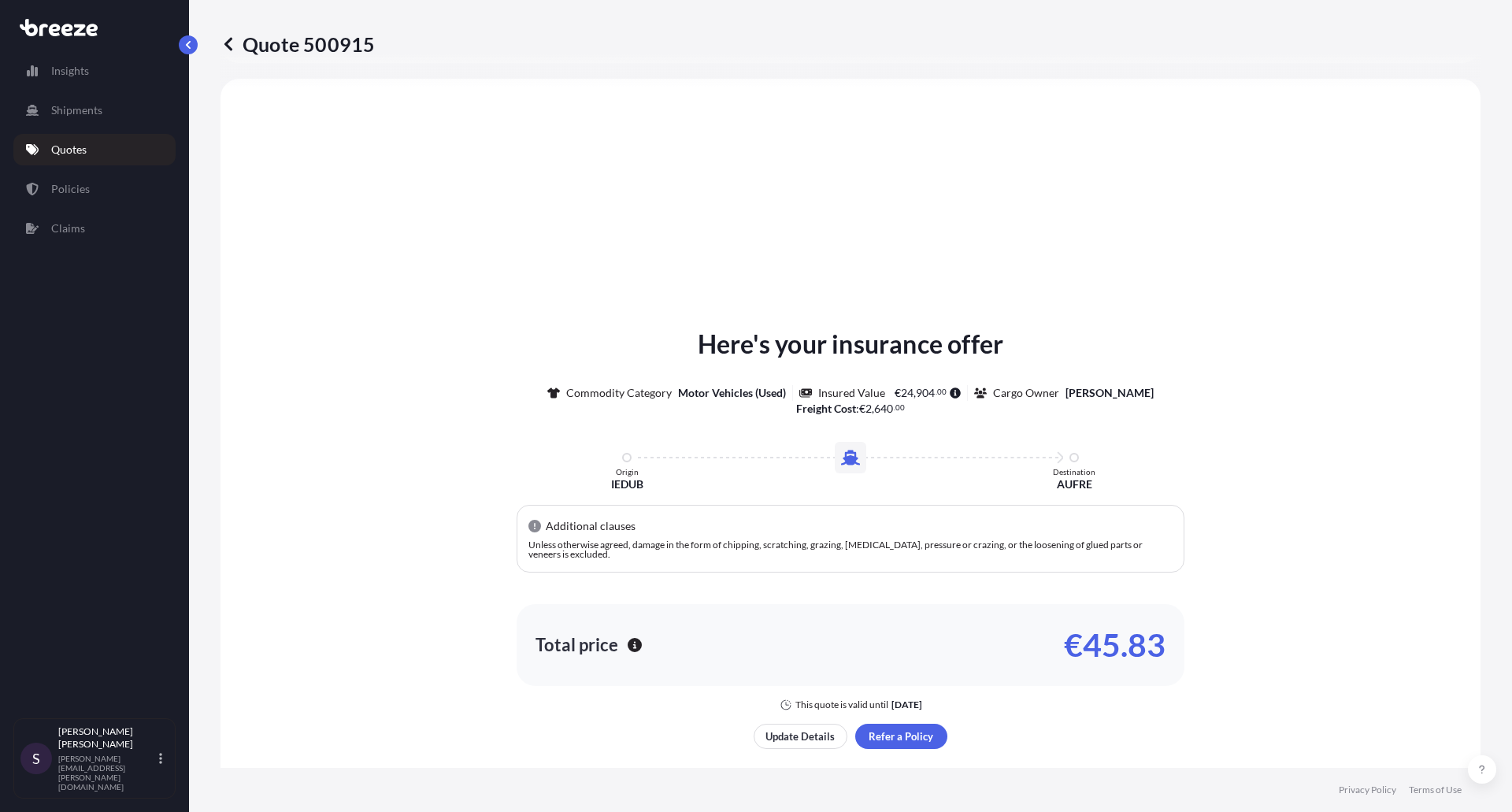
click at [1107, 639] on p "€45.83" at bounding box center [1115, 645] width 102 height 25
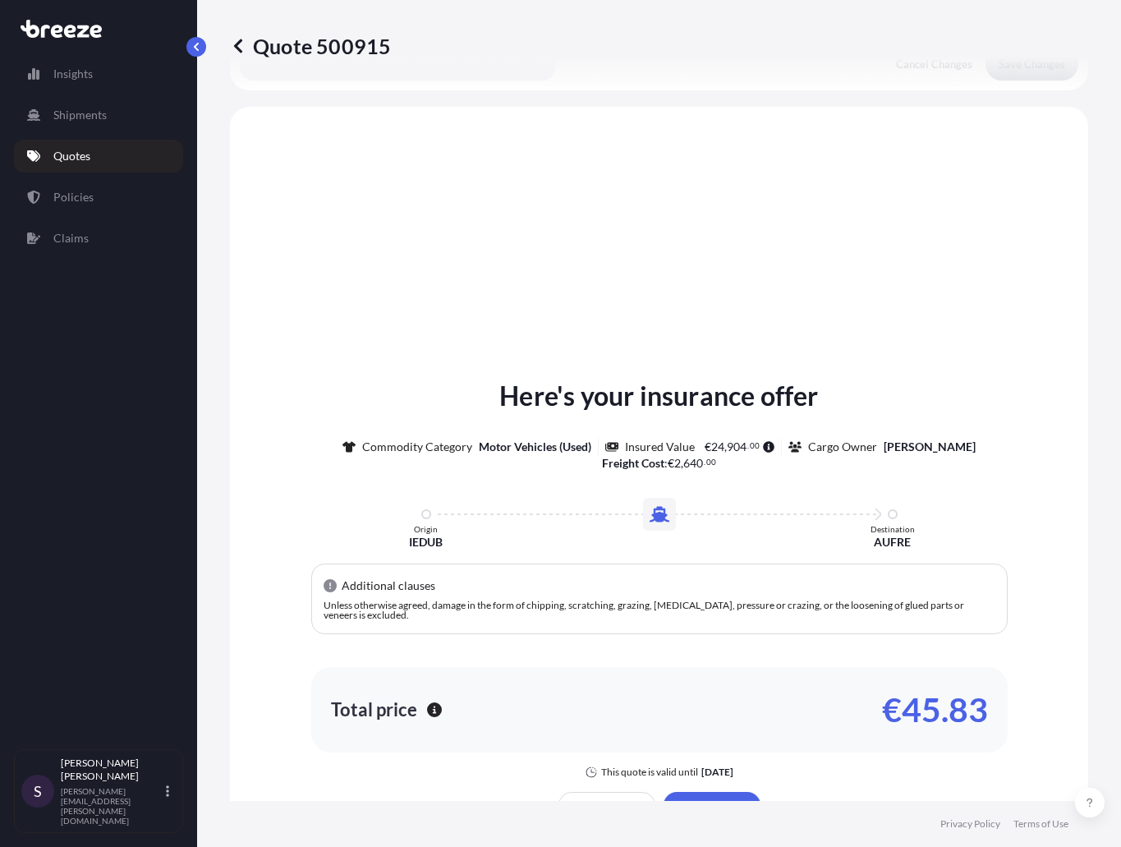
click at [1038, 507] on div "Here's your insurance offer Commodity Category Motor Vehicles (Used) Insured Va…" at bounding box center [659, 577] width 812 height 403
click at [771, 299] on div "Here's your insurance offer Commodity Category Motor Vehicles (Used) Insured Va…" at bounding box center [659, 597] width 812 height 935
click at [997, 214] on div "Here's your insurance offer Commodity Category Motor Vehicles (Used) Insured Va…" at bounding box center [659, 597] width 812 height 935
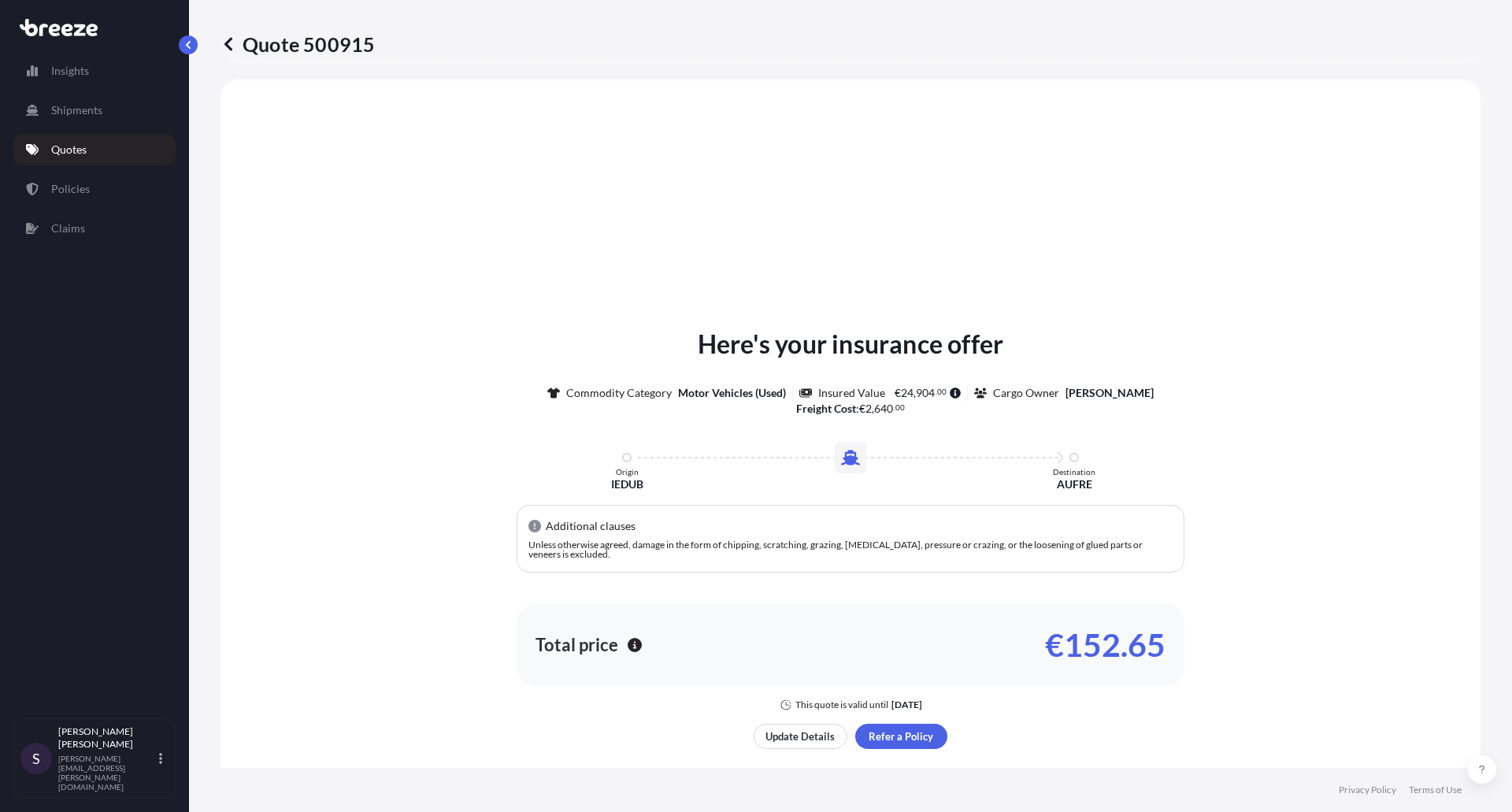
click at [1096, 652] on p "€152.65" at bounding box center [1105, 645] width 121 height 25
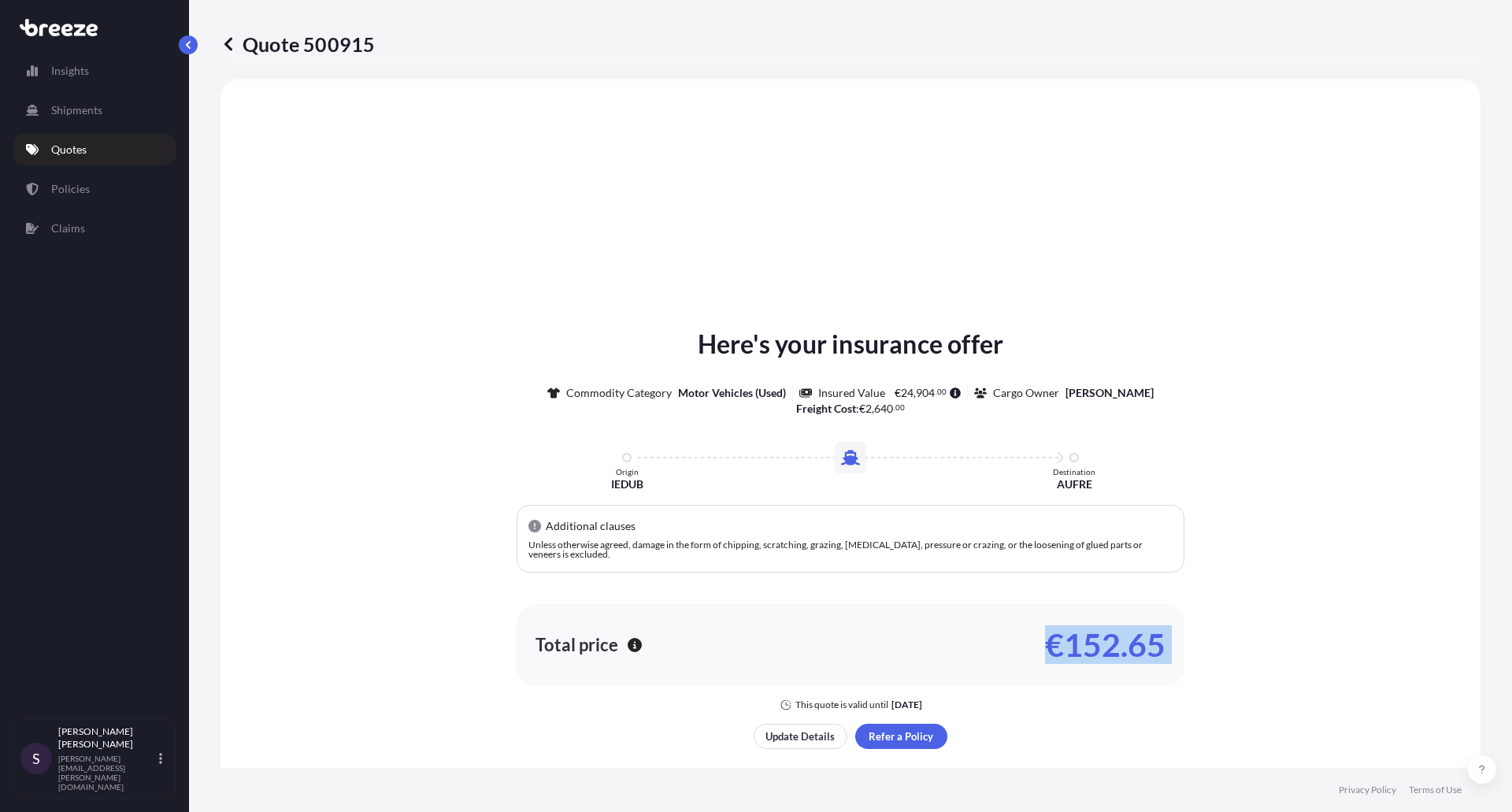
click at [1096, 638] on p "€152.65" at bounding box center [1105, 645] width 121 height 25
click at [108, 152] on link "Quotes" at bounding box center [94, 150] width 162 height 32
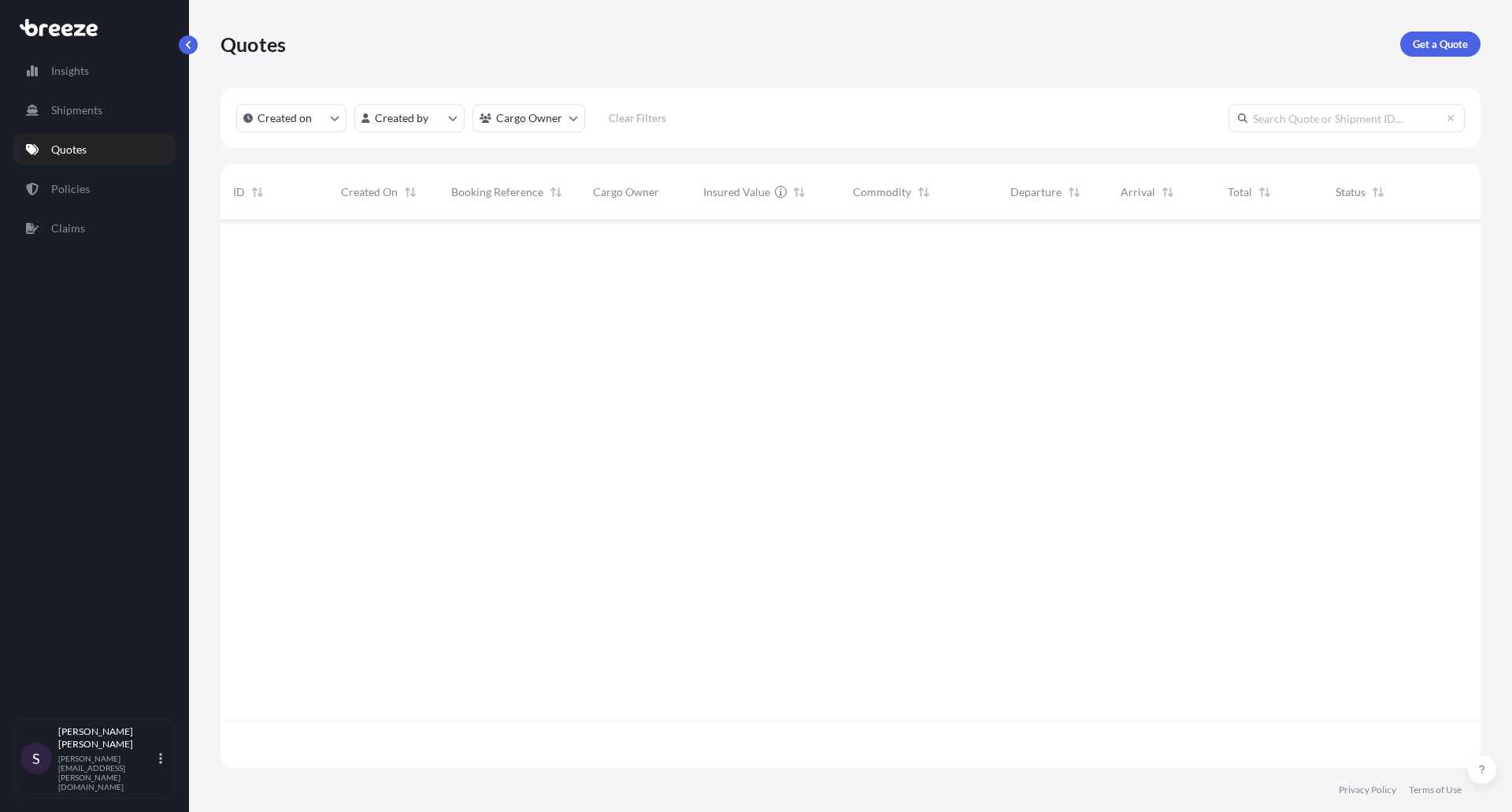
scroll to position [545, 1248]
click at [406, 255] on div "[DATE] SS [PERSON_NAME]" at bounding box center [384, 246] width 85 height 30
select select "Sea"
select select "2"
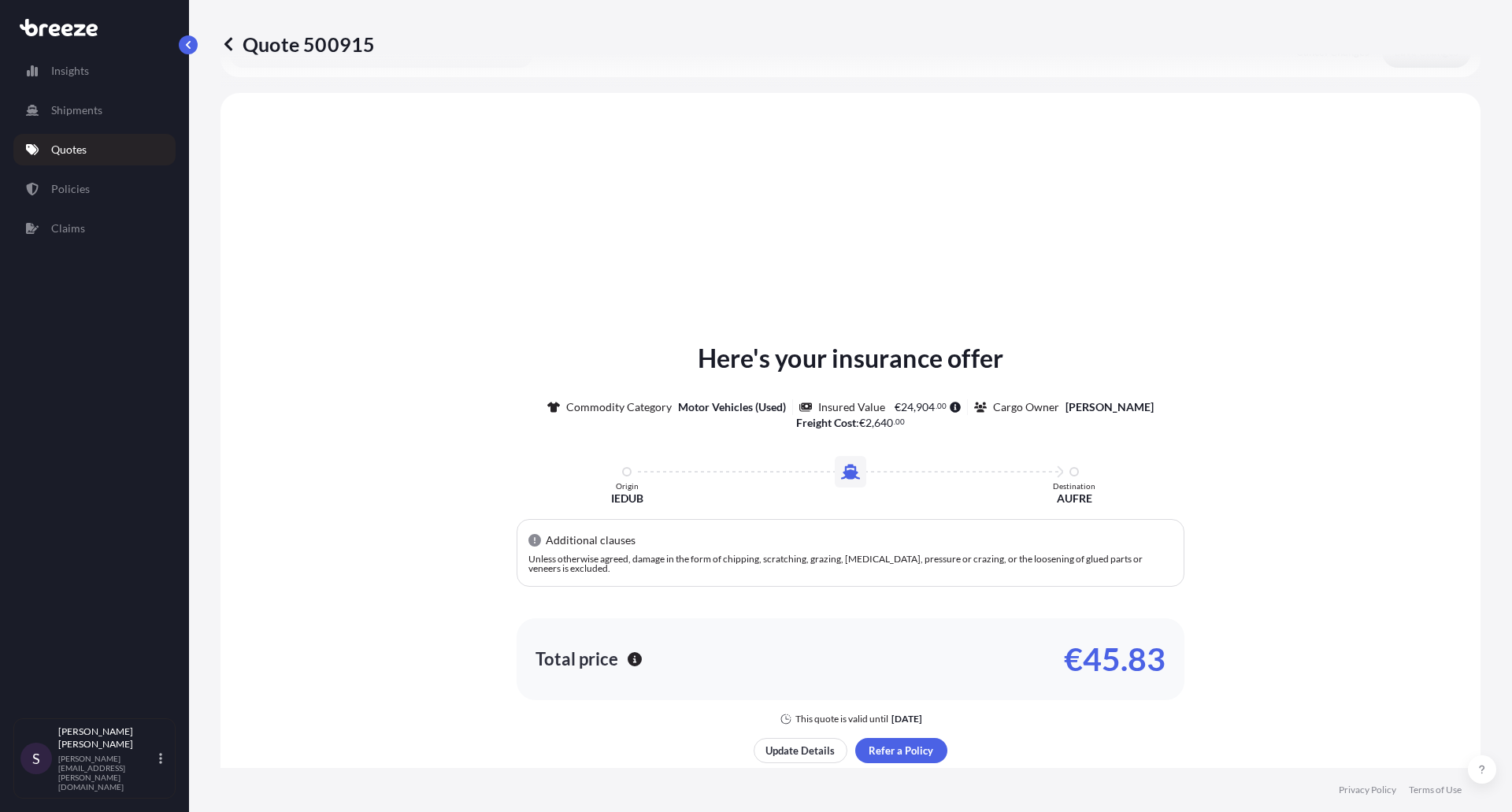
scroll to position [475, 0]
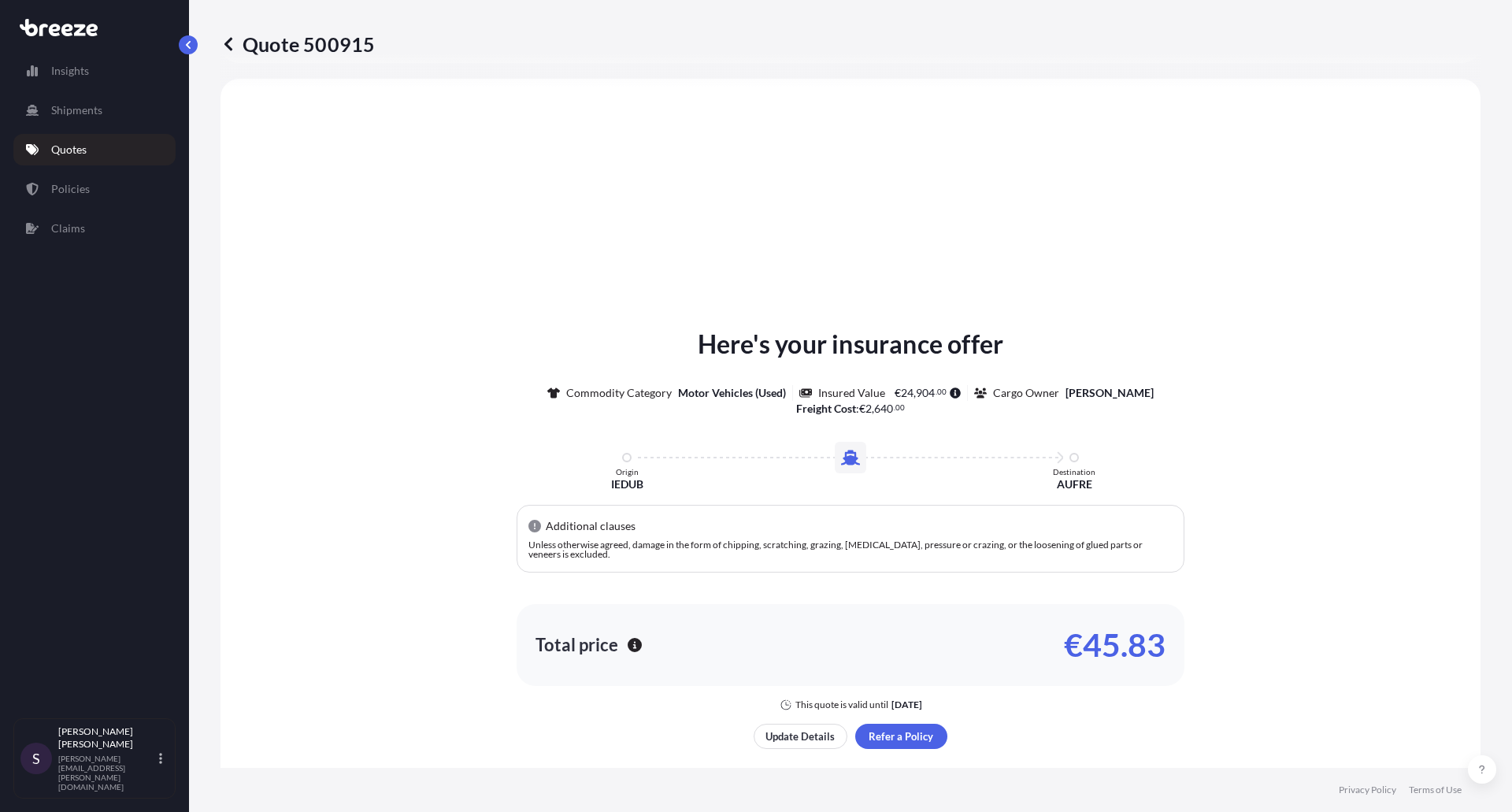
click at [1105, 643] on p "€45.83" at bounding box center [1115, 645] width 102 height 25
drag, startPoint x: 1115, startPoint y: 654, endPoint x: 1138, endPoint y: 651, distance: 23.2
click at [1138, 651] on p "€45.83" at bounding box center [1115, 645] width 102 height 25
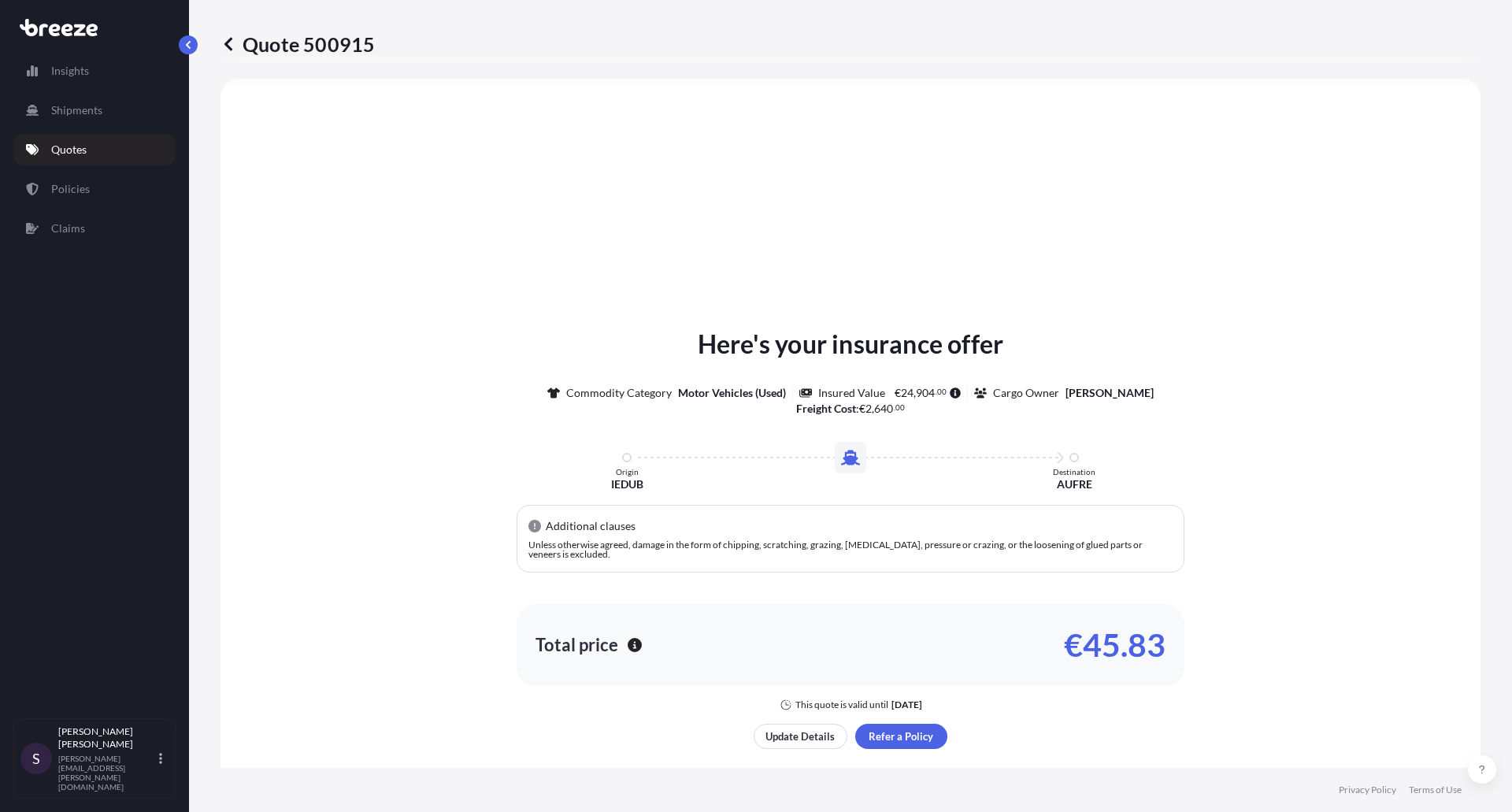
click at [1126, 638] on p "€45.83" at bounding box center [1115, 645] width 102 height 25
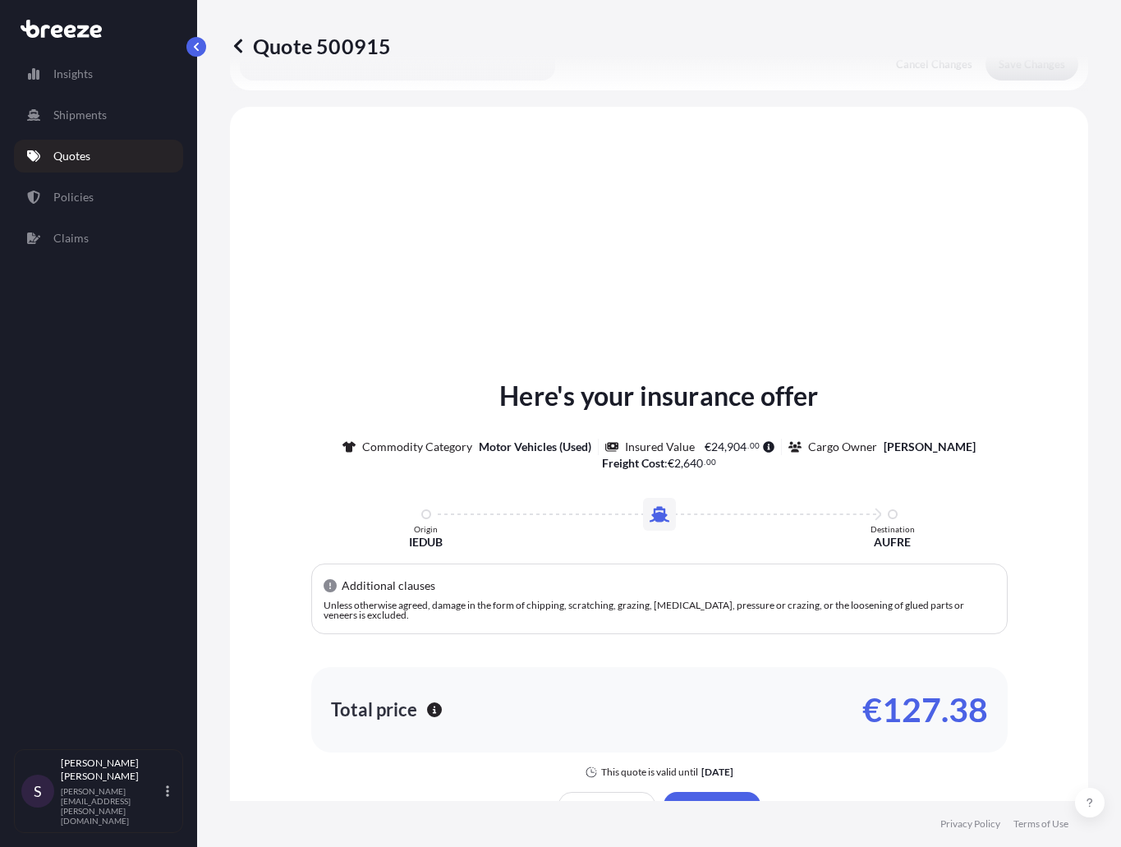
click at [964, 273] on div "Here's your insurance offer Commodity Category Motor Vehicles (Used) Insured Va…" at bounding box center [659, 597] width 812 height 935
